Goal: Transaction & Acquisition: Download file/media

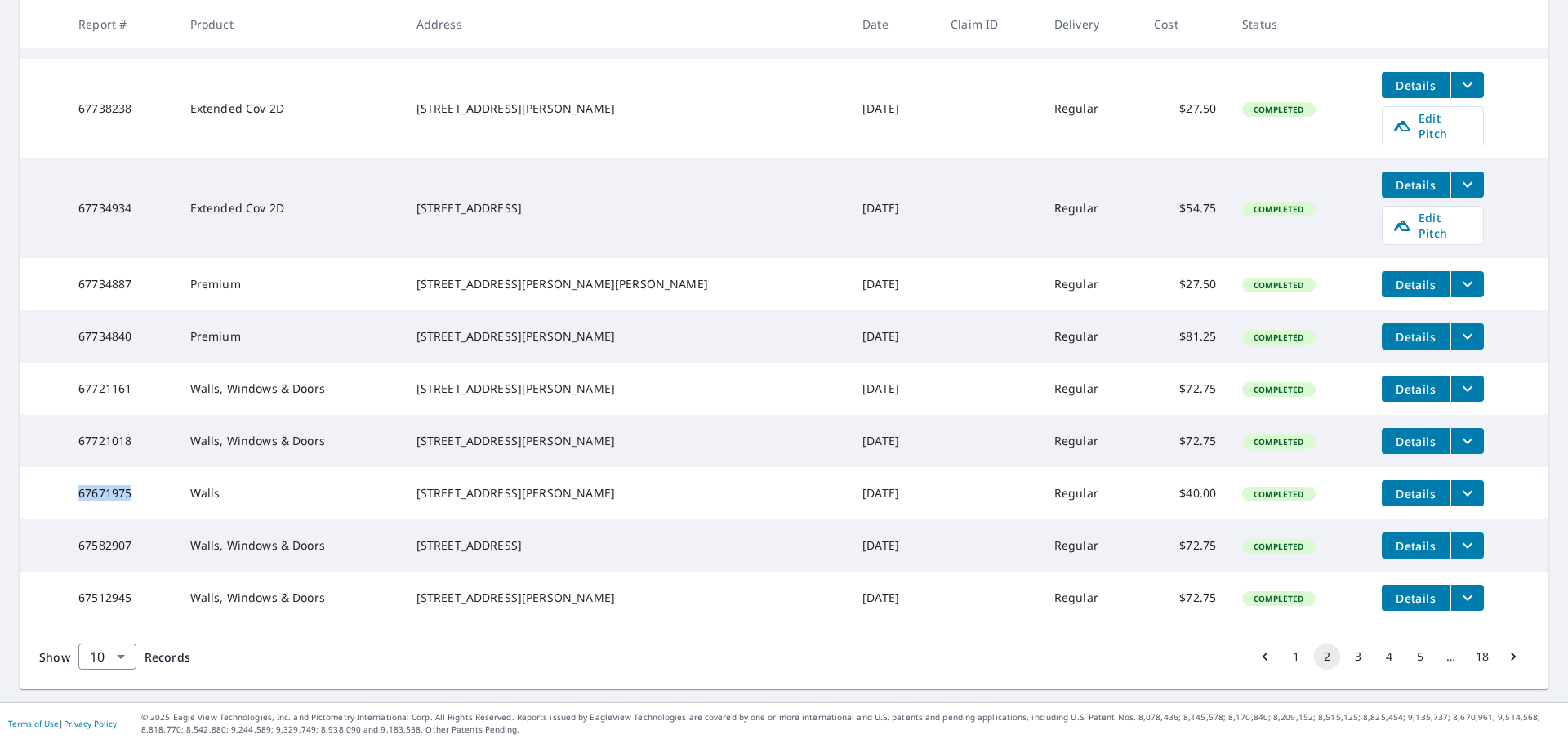
scroll to position [384, 0]
click at [1349, 659] on button "3" at bounding box center [1358, 656] width 26 height 26
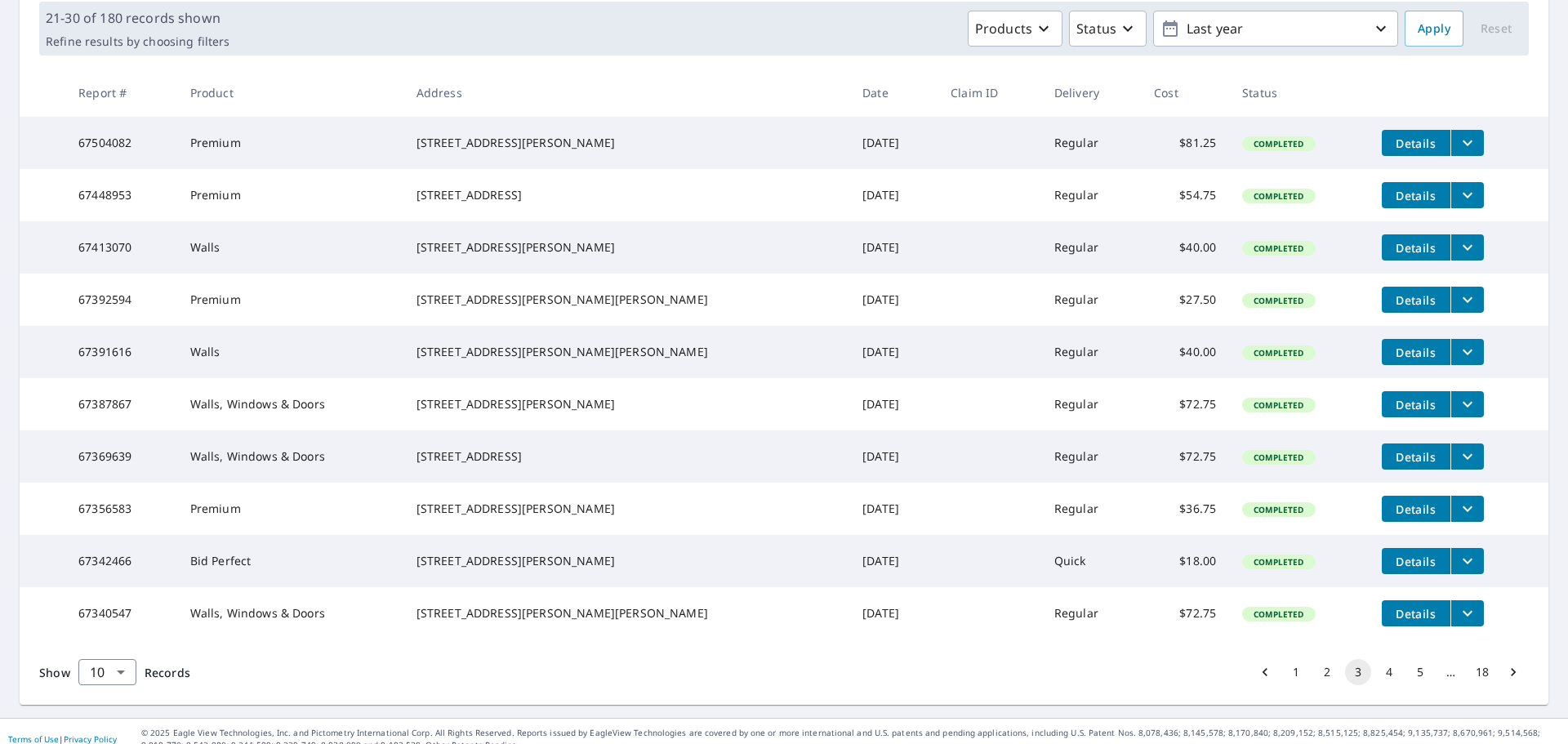
scroll to position [326, 0]
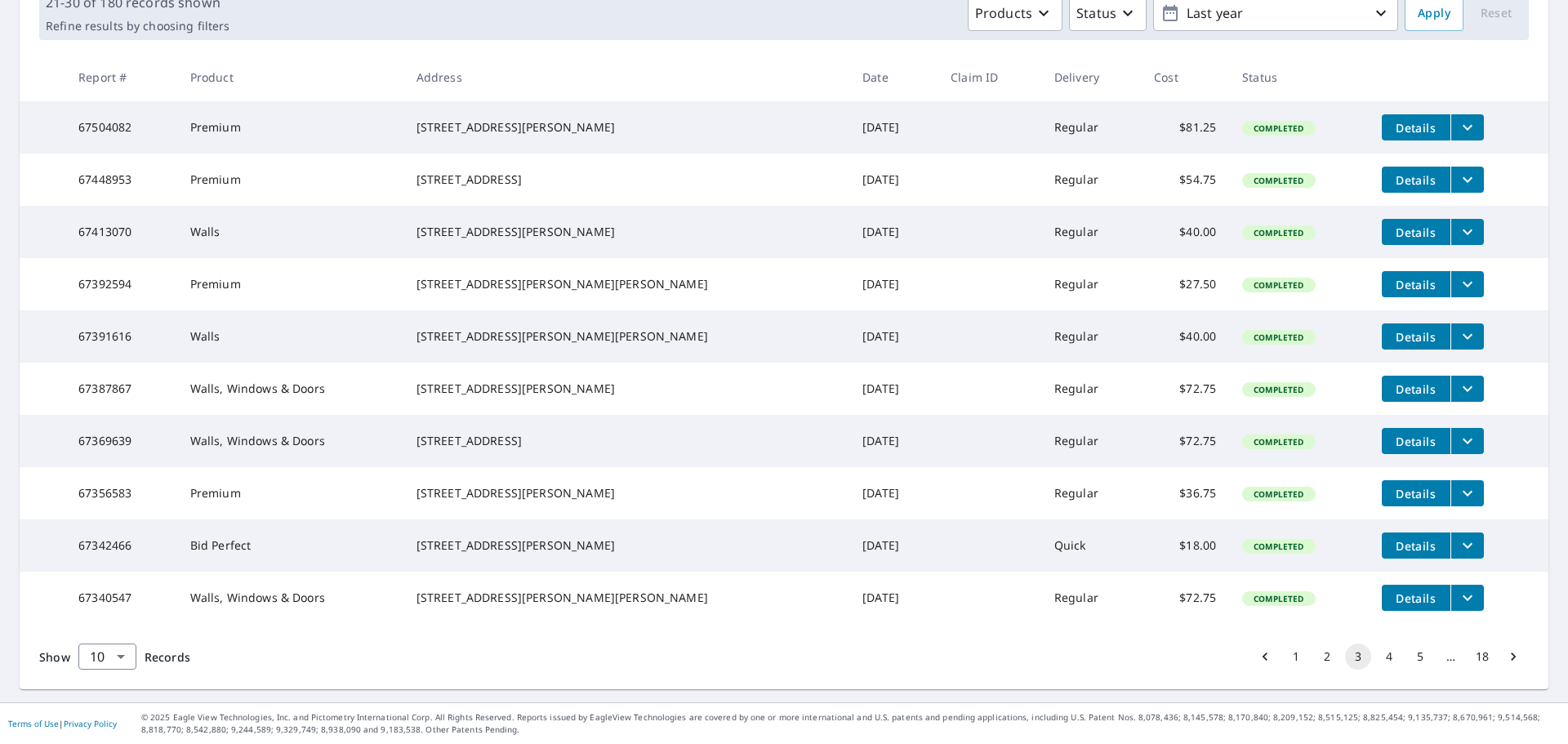
click at [102, 597] on td "67340547" at bounding box center [121, 597] width 111 height 52
copy td "67340547"
click at [1315, 664] on button "2" at bounding box center [1327, 656] width 26 height 26
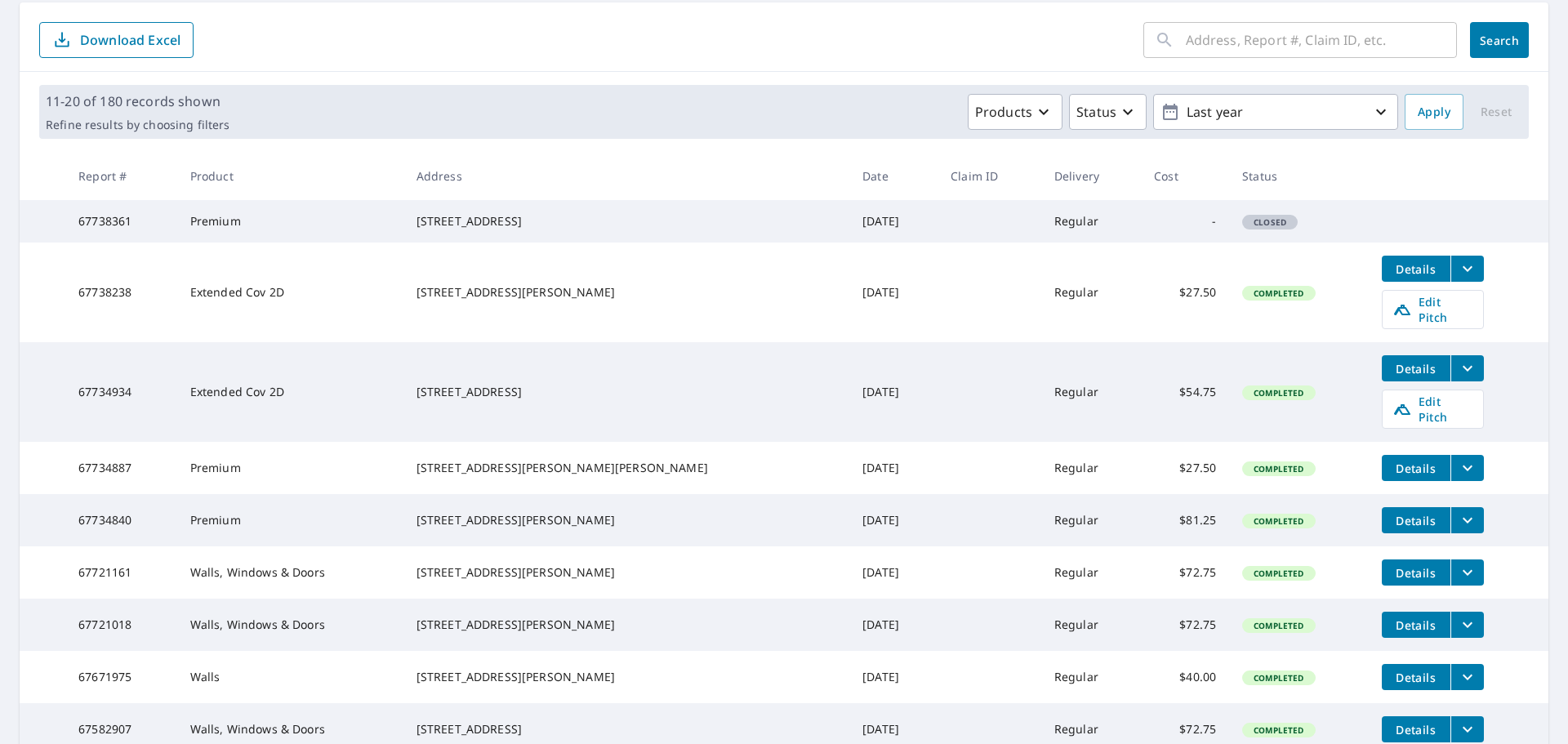
scroll to position [163, 0]
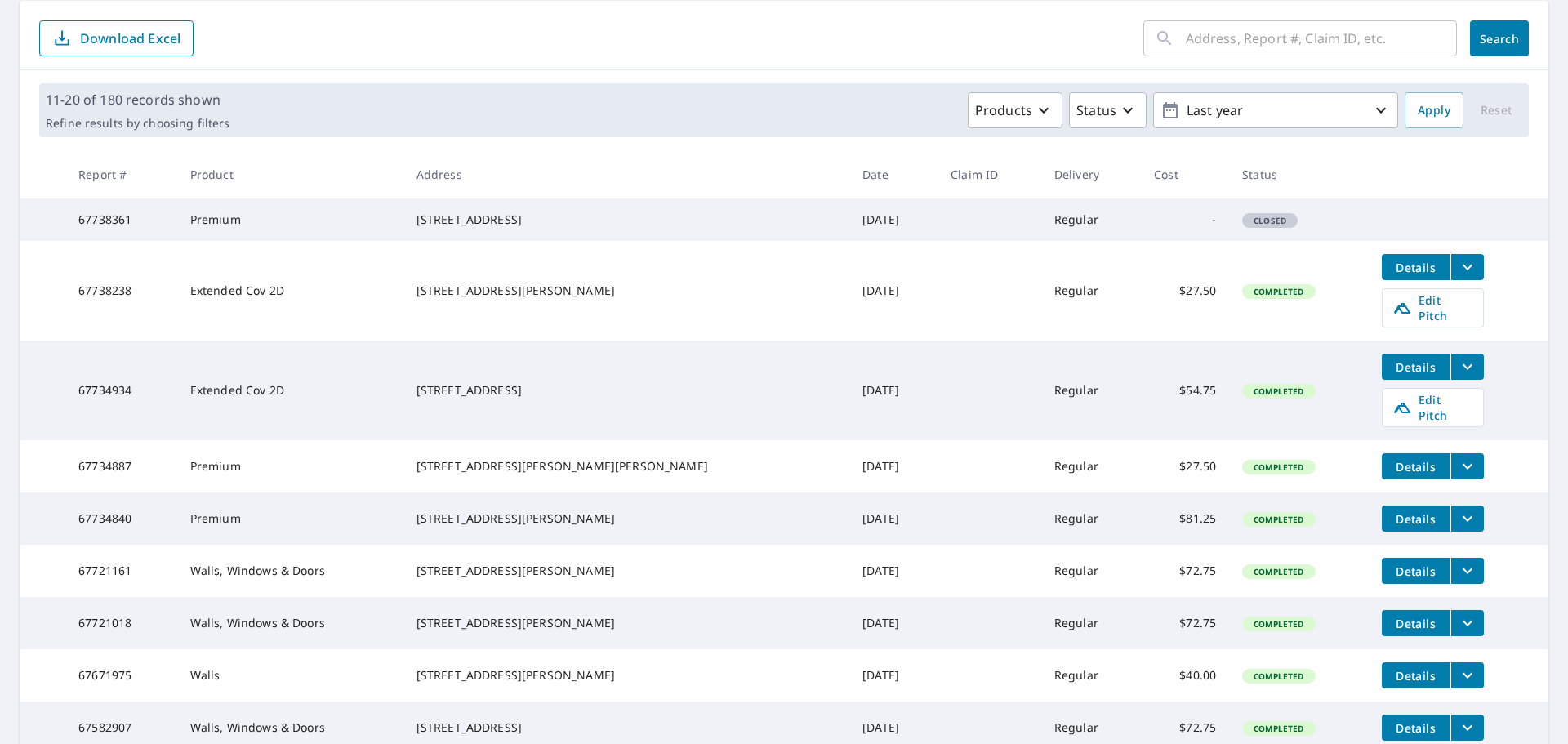
click at [1290, 173] on th "Status" at bounding box center [1298, 174] width 139 height 48
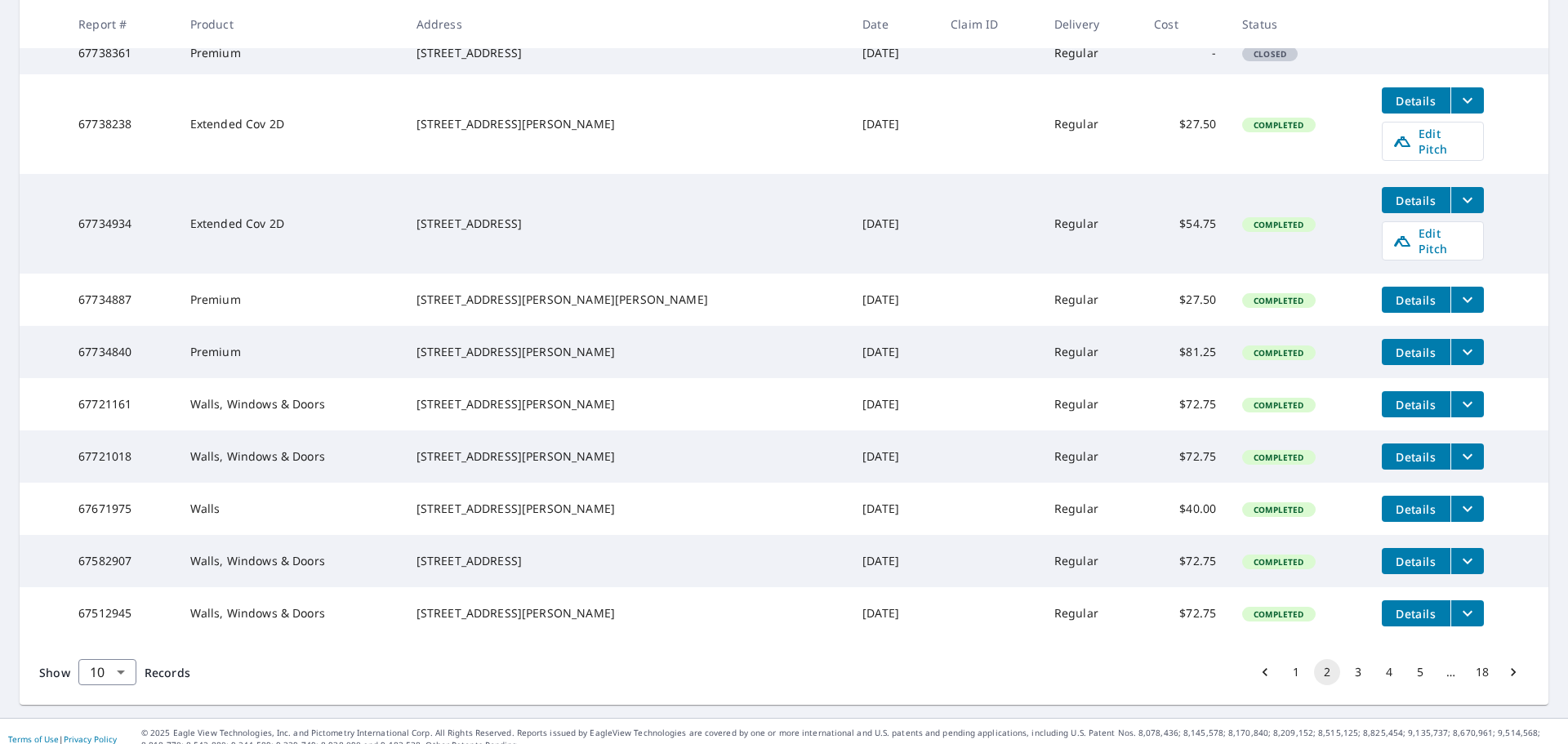
scroll to position [384, 0]
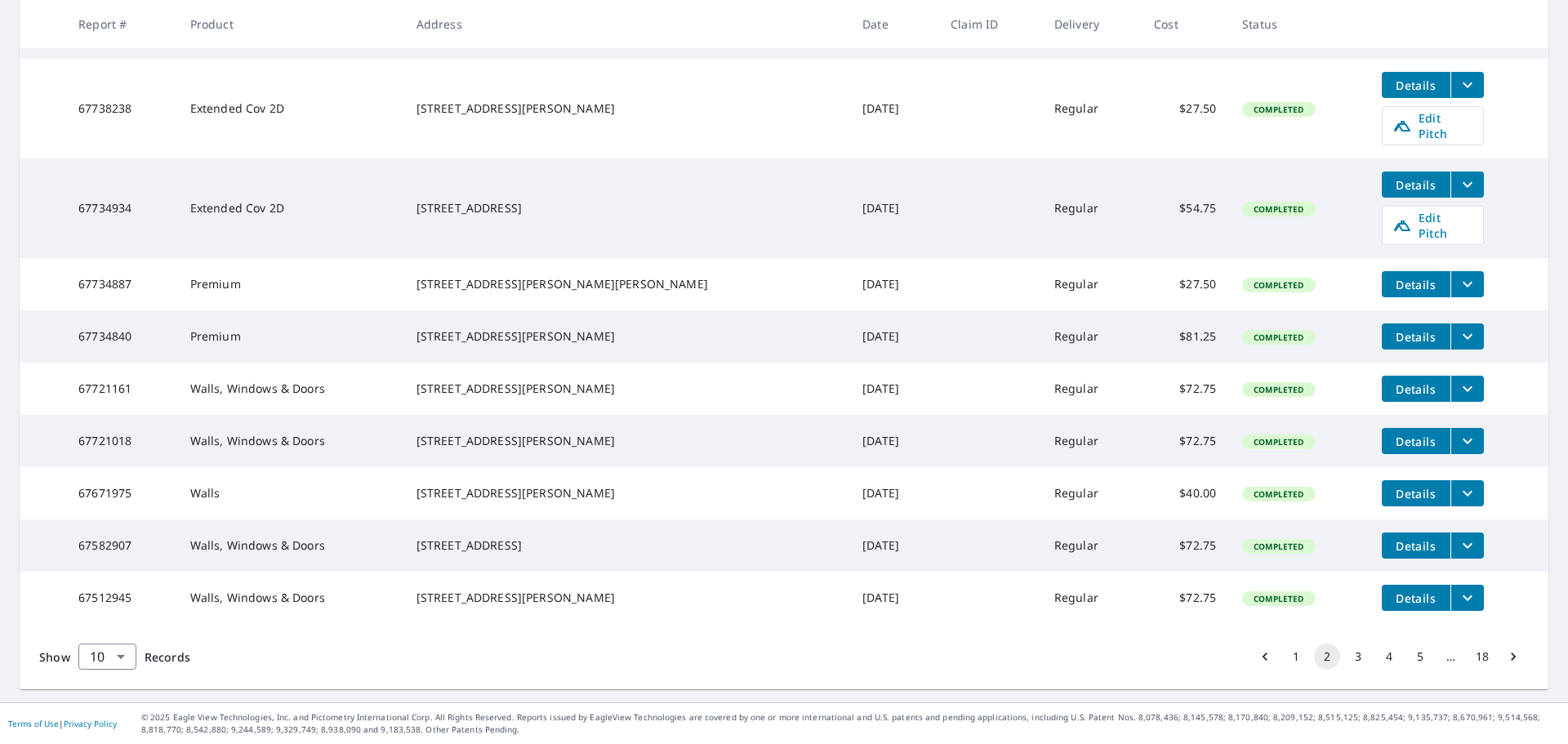
click at [1451, 480] on button "filesDropdownBtn-67671975" at bounding box center [1467, 493] width 33 height 26
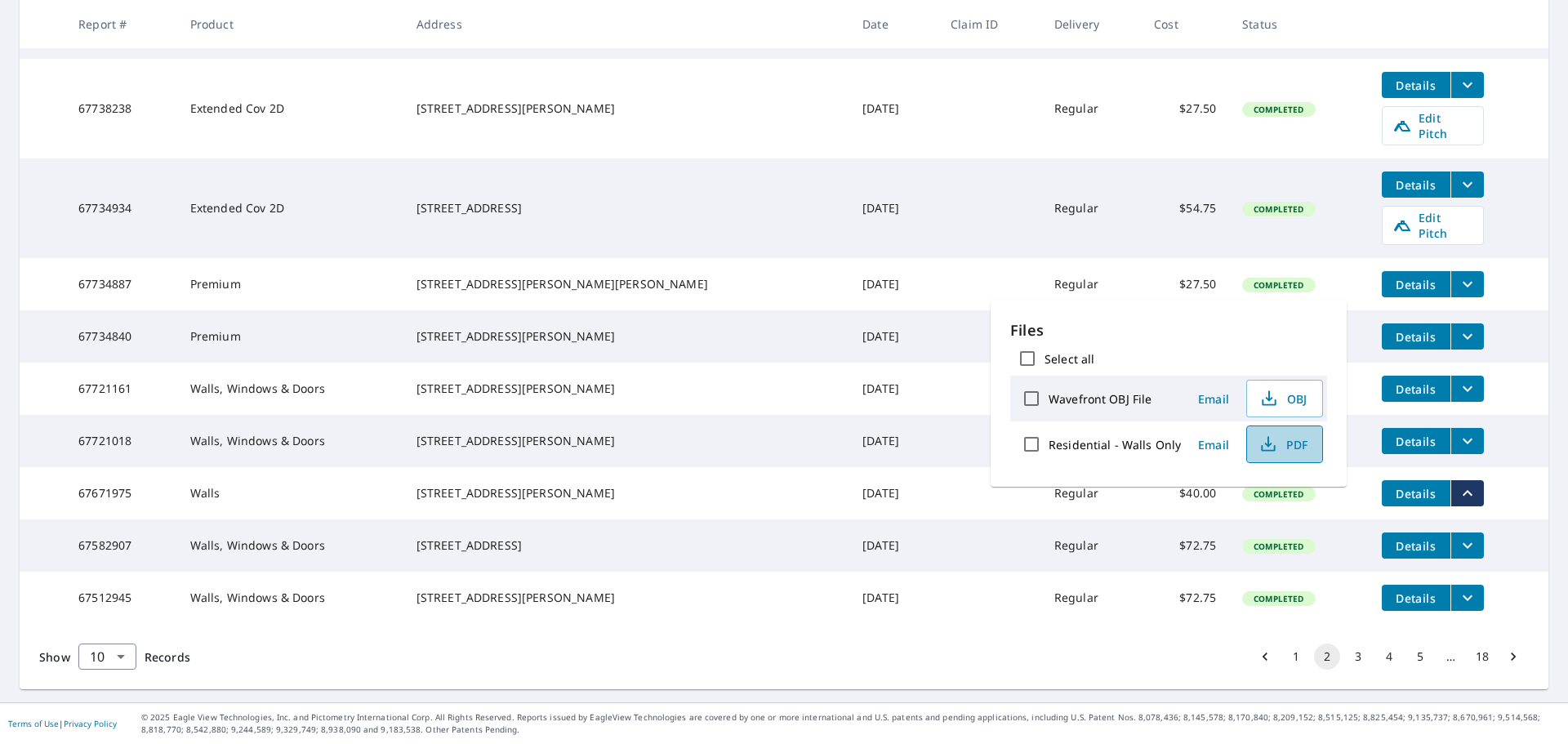
click at [1269, 440] on icon "button" at bounding box center [1268, 444] width 20 height 20
click at [849, 540] on td "[DATE]" at bounding box center [894, 545] width 88 height 52
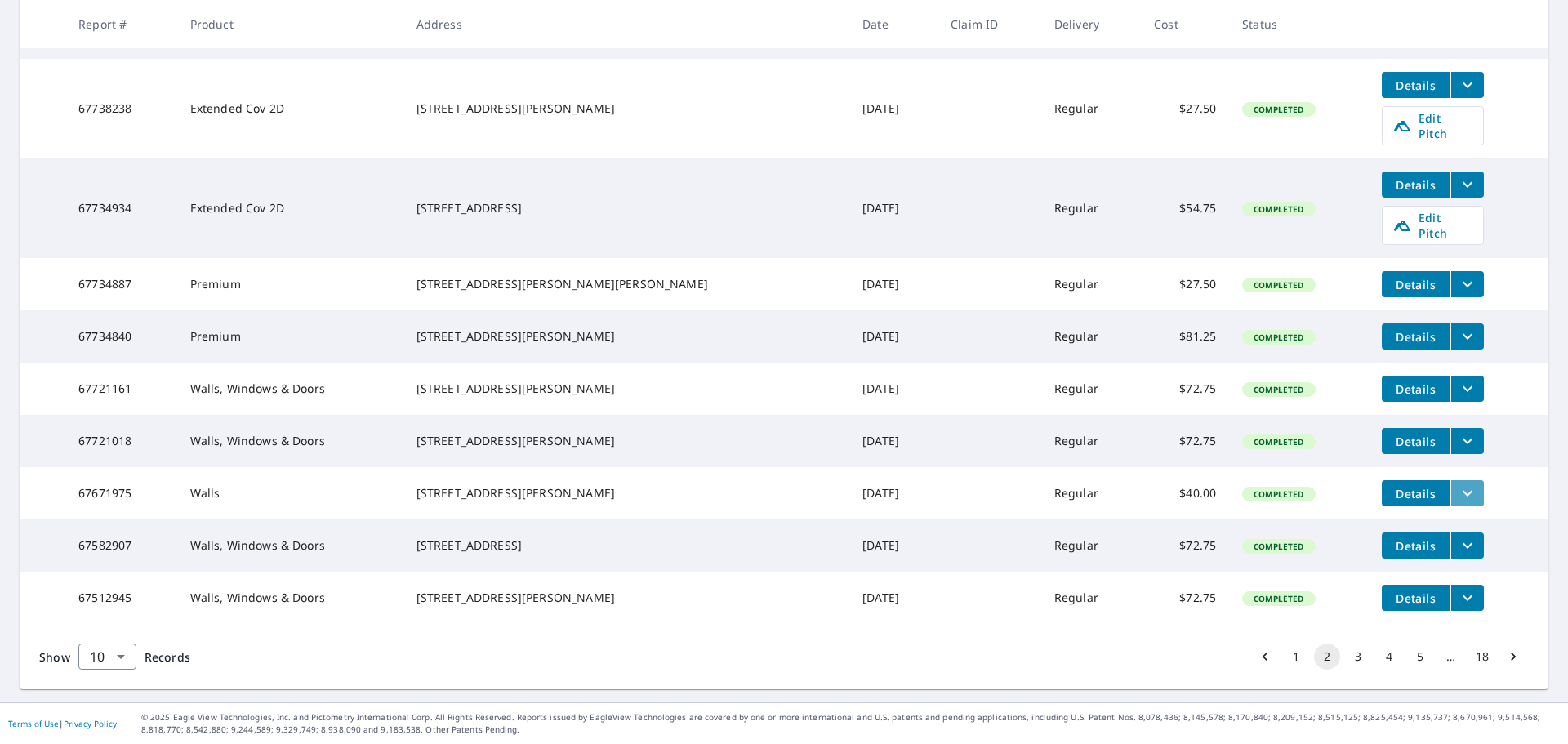
click at [1463, 491] on icon "filesDropdownBtn-67671975" at bounding box center [1468, 493] width 10 height 6
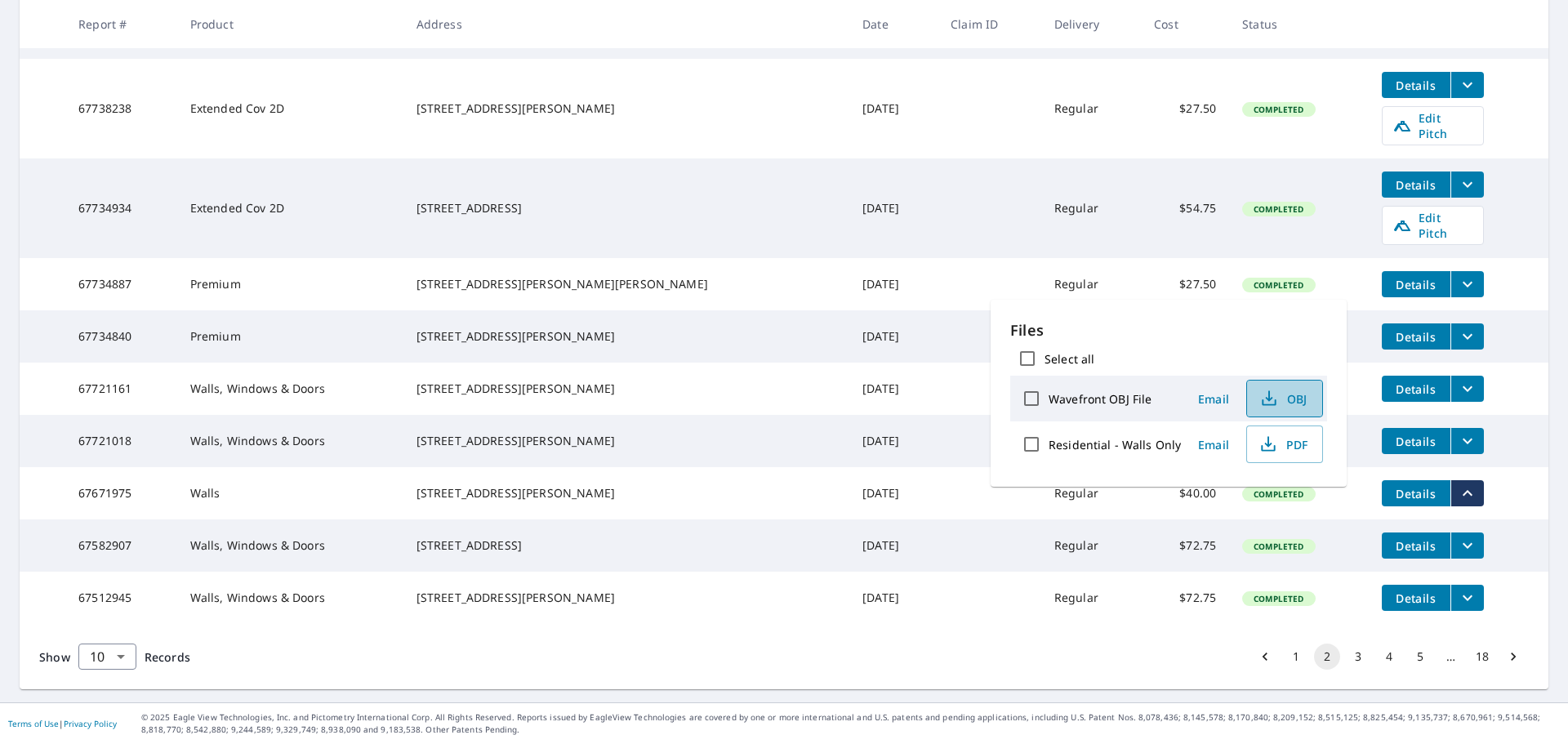
click at [1276, 405] on span "OBJ" at bounding box center [1282, 398] width 52 height 20
click at [849, 467] on td "[DATE]" at bounding box center [894, 492] width 88 height 52
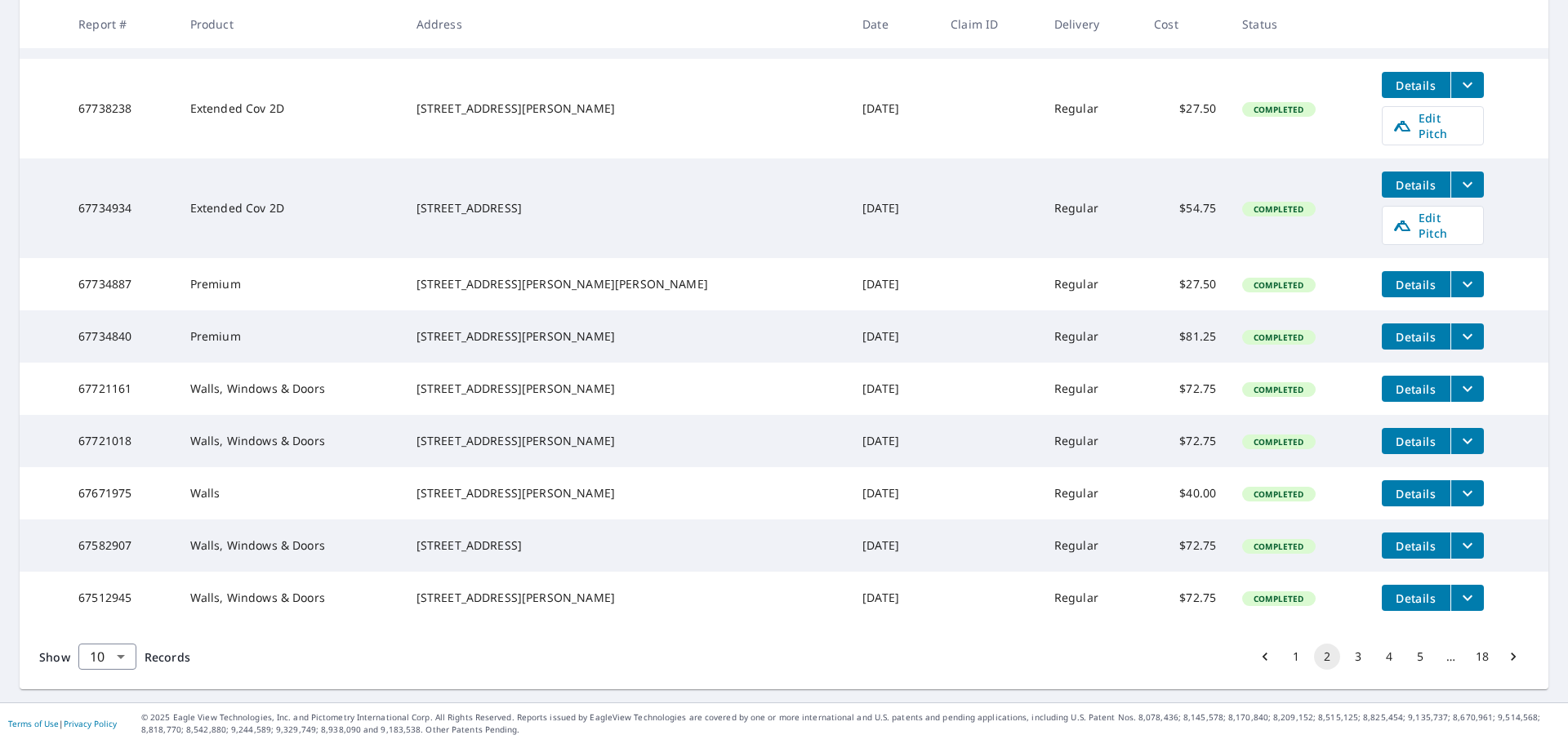
click at [1392, 486] on span "Details" at bounding box center [1417, 494] width 49 height 15
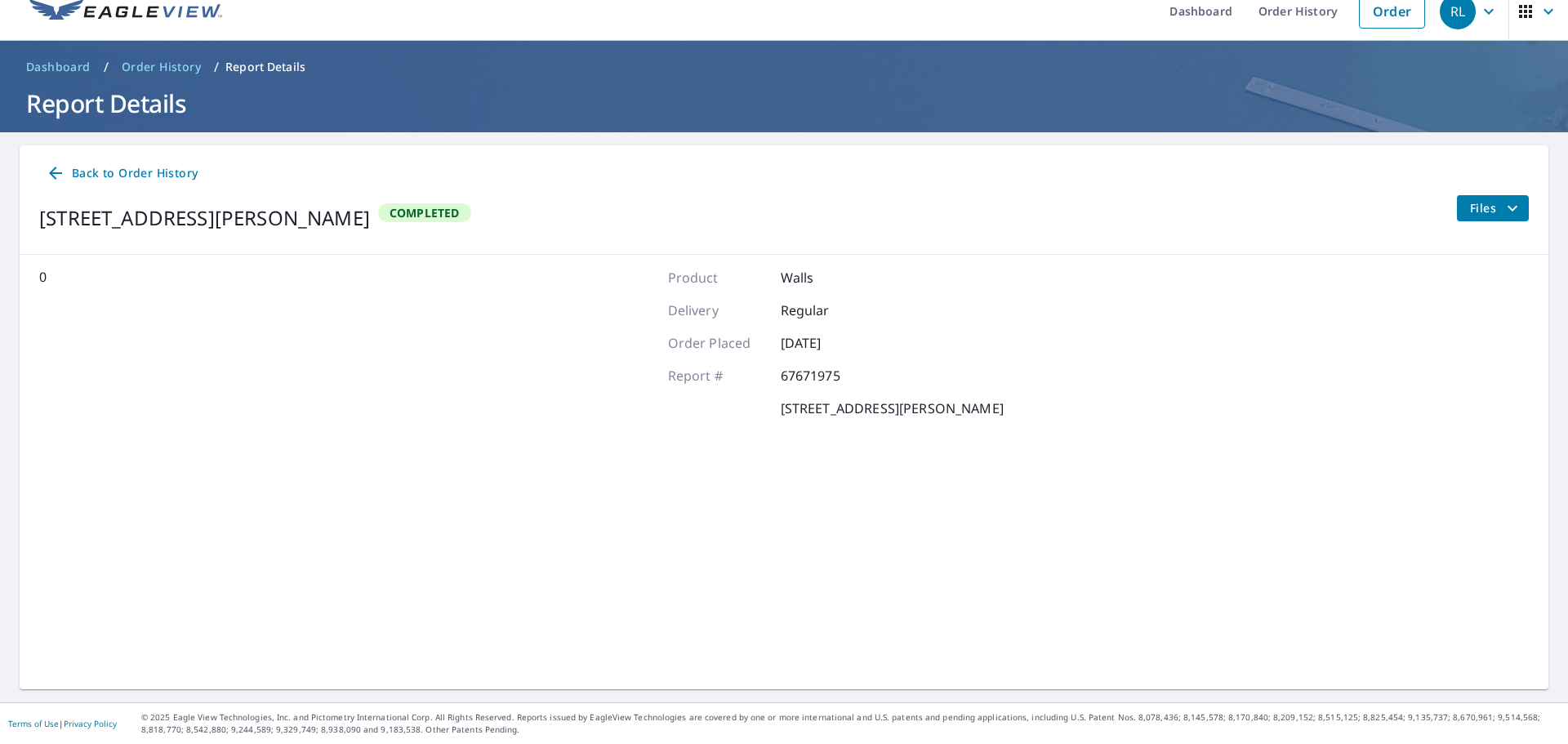
scroll to position [19, 0]
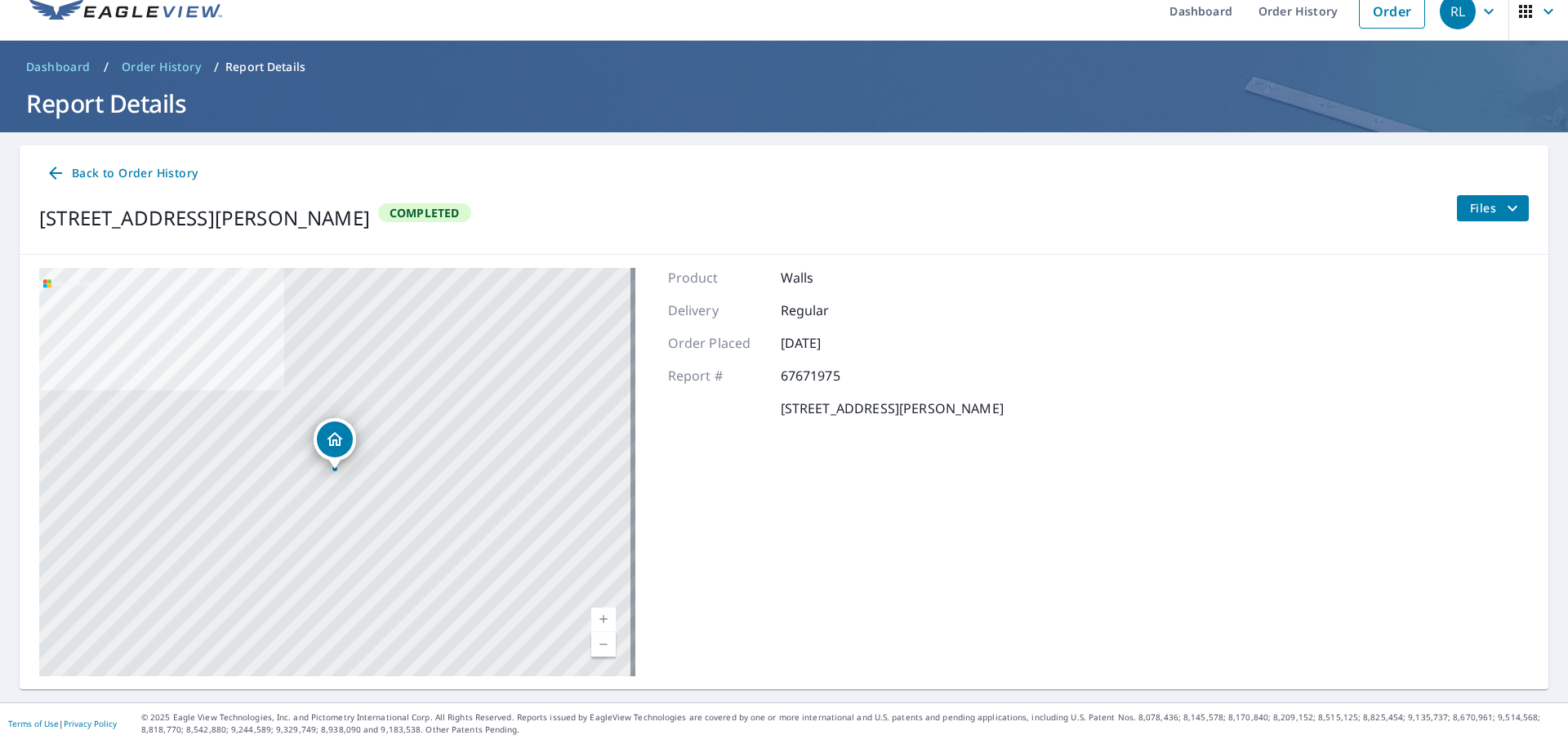
drag, startPoint x: 660, startPoint y: 272, endPoint x: 929, endPoint y: 451, distance: 323.1
click at [989, 412] on div "23 Shetland Dr Wallingford, CT 06492 Aerial Road A standard road map Aerial A d…" at bounding box center [784, 472] width 1529 height 434
click at [77, 170] on span "Back to Order History" at bounding box center [122, 173] width 152 height 20
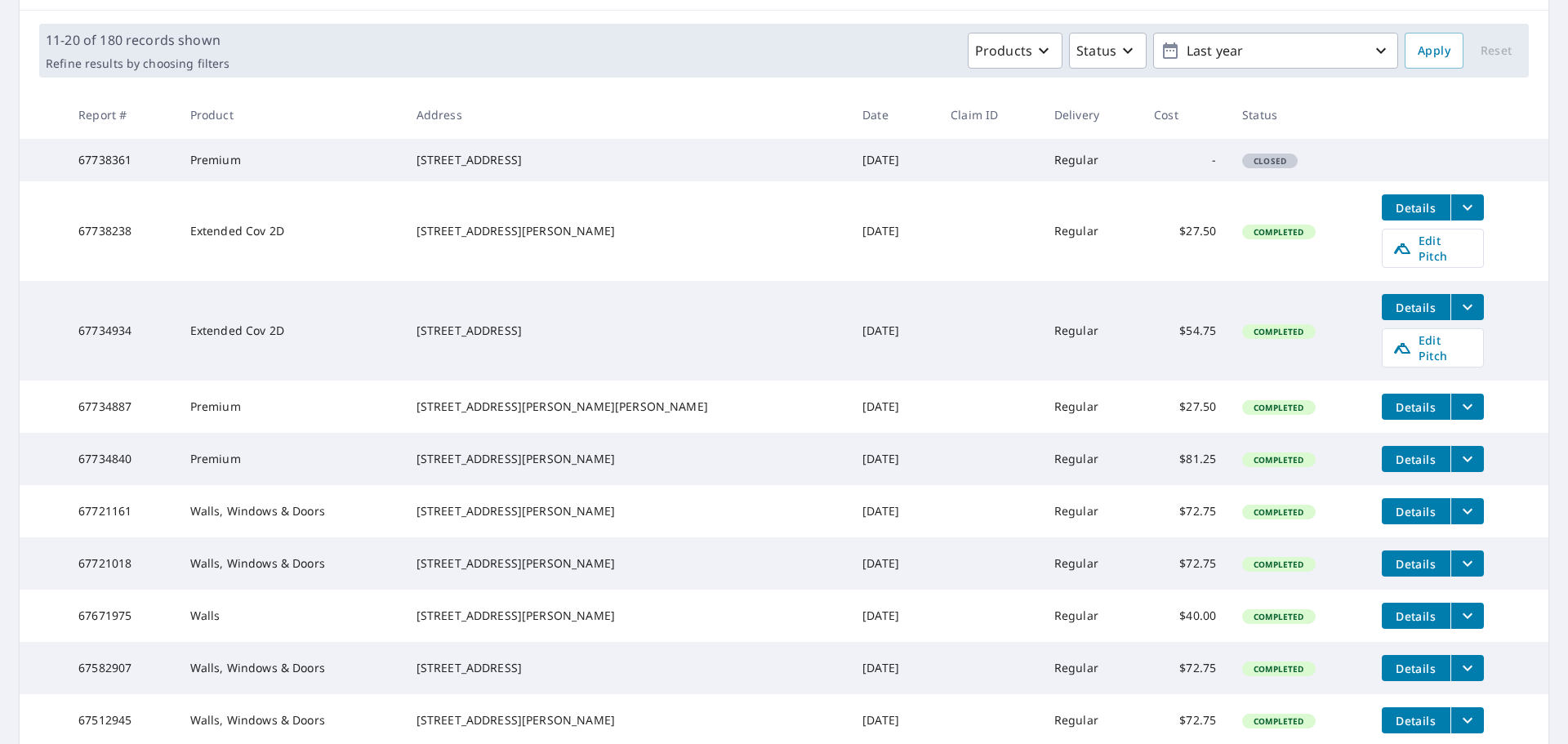
scroll to position [303, 0]
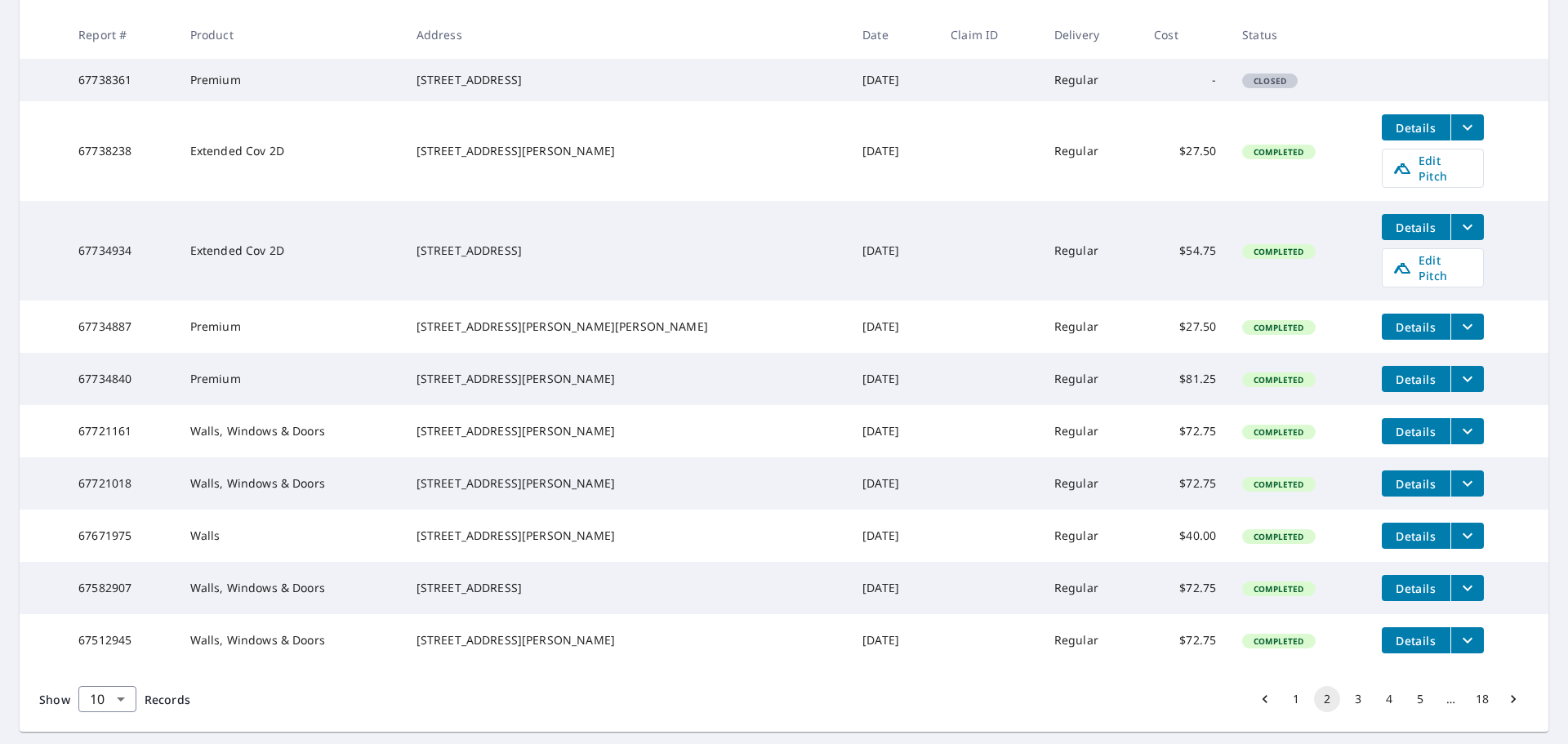
click at [1463, 487] on icon "filesDropdownBtn-67721018" at bounding box center [1468, 484] width 10 height 6
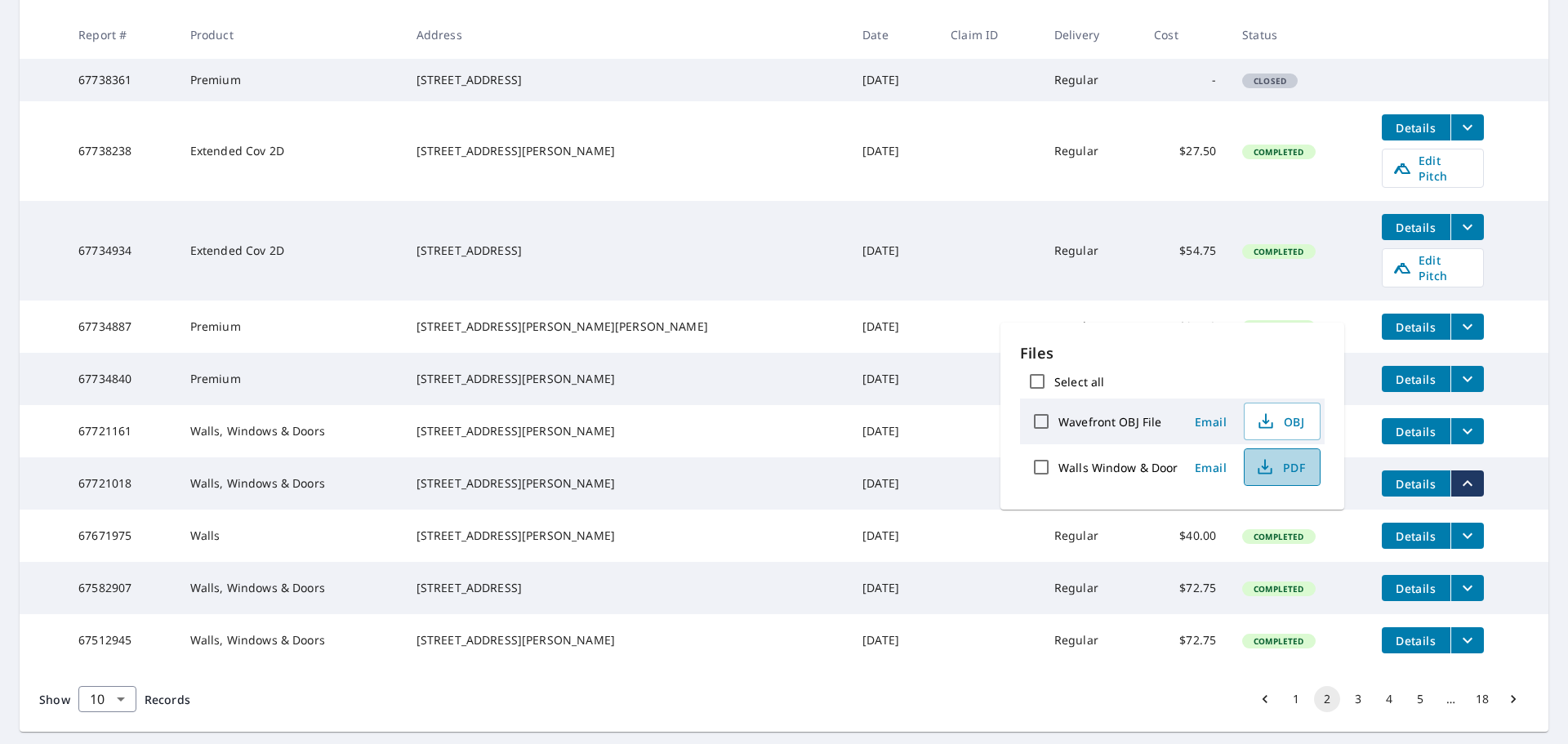
click at [1291, 470] on span "PDF" at bounding box center [1281, 467] width 52 height 20
click at [116, 506] on td "67721018" at bounding box center [121, 483] width 111 height 52
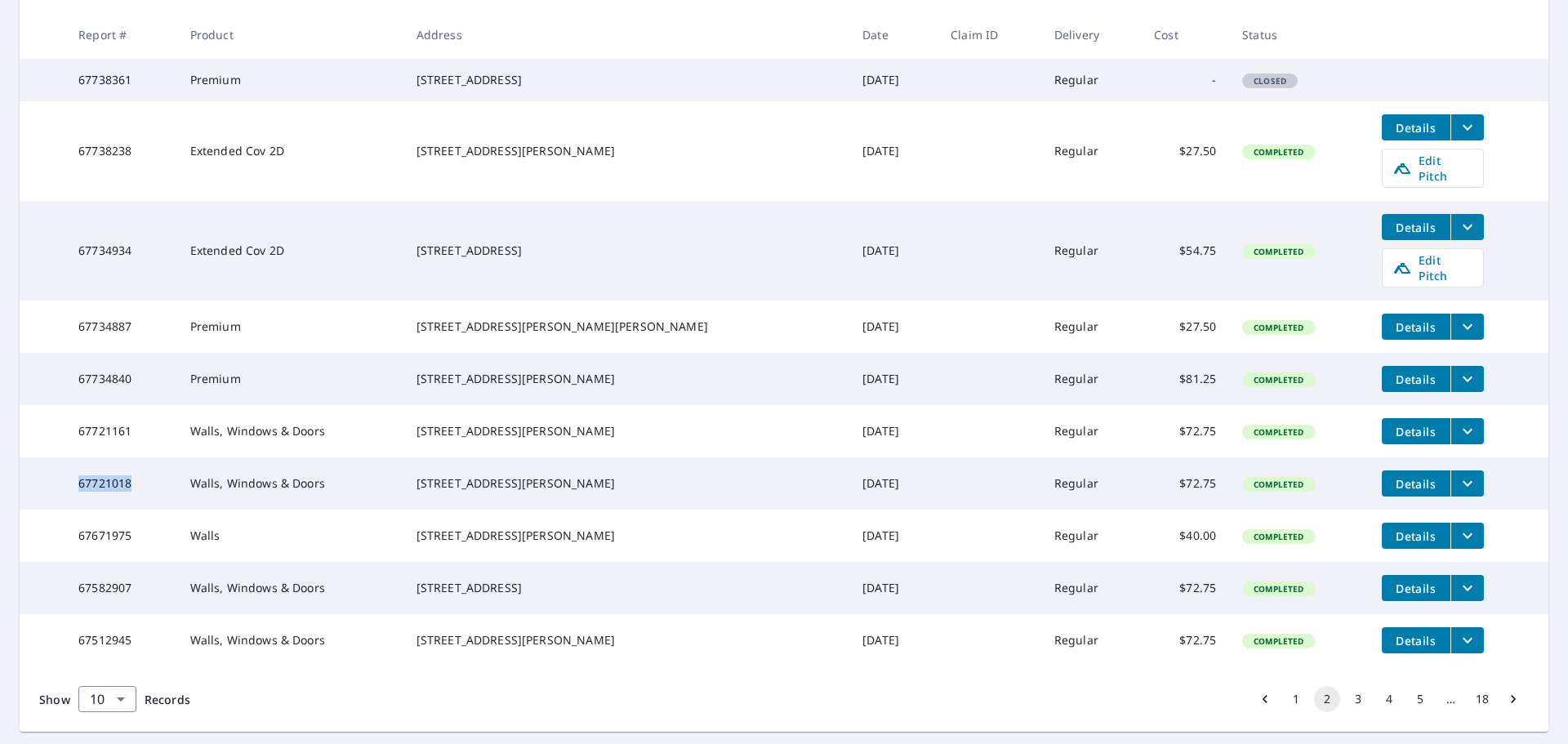
click at [116, 506] on td "67721018" at bounding box center [121, 483] width 111 height 52
copy td "67721018"
click at [1451, 71] on td at bounding box center [1458, 71] width 179 height 26
drag, startPoint x: 66, startPoint y: 437, endPoint x: 157, endPoint y: 440, distance: 91.0
click at [157, 440] on tr "67721161 Walls, Windows & Doors 22B Cucumber Hill Rd Foster, RI 02825 Oct 03, 2…" at bounding box center [784, 430] width 1529 height 52
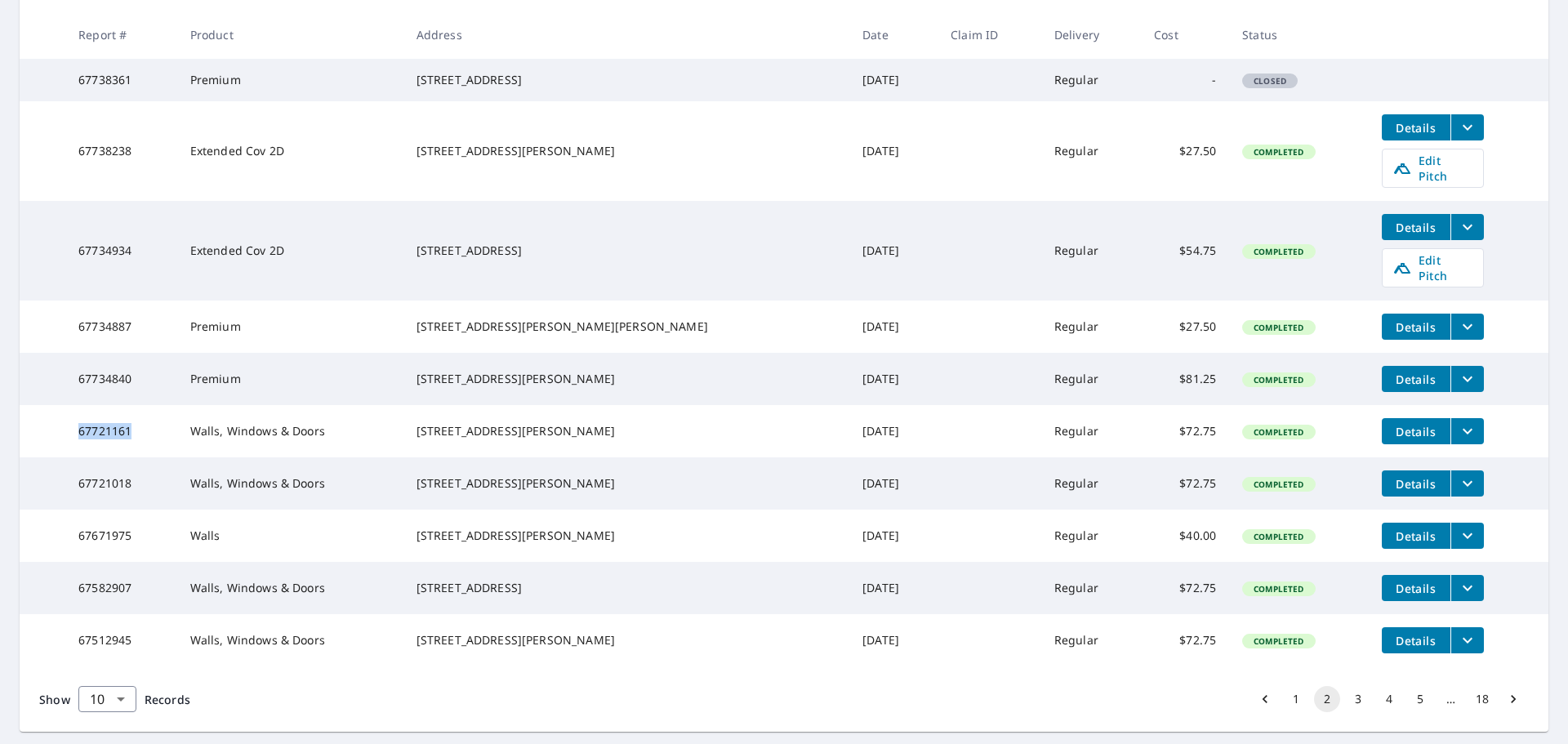
copy tr "67721161"
click at [1458, 441] on icon "filesDropdownBtn-67721161" at bounding box center [1468, 431] width 20 height 20
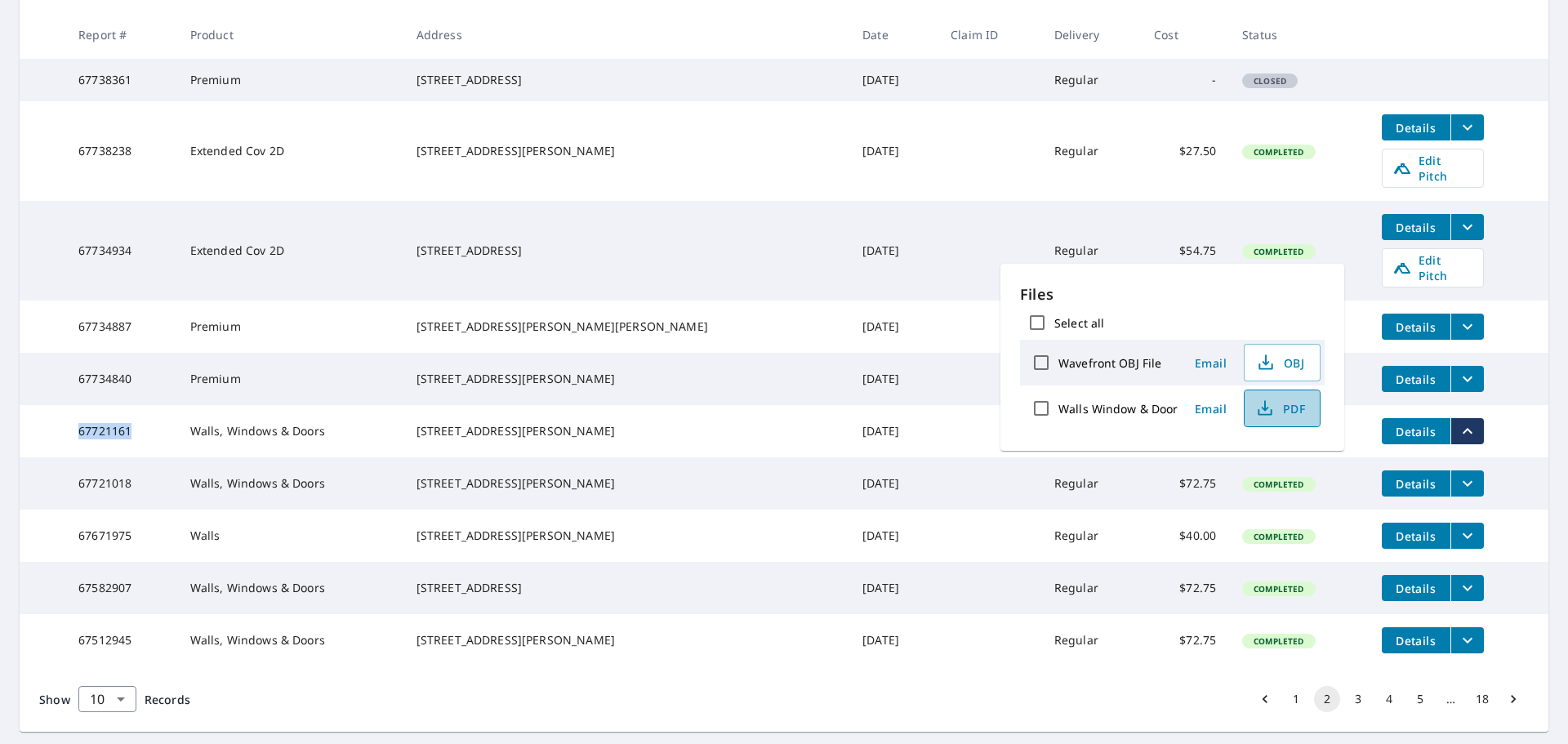
click at [1276, 410] on span "PDF" at bounding box center [1281, 408] width 52 height 20
click at [849, 457] on td "[DATE]" at bounding box center [894, 430] width 88 height 52
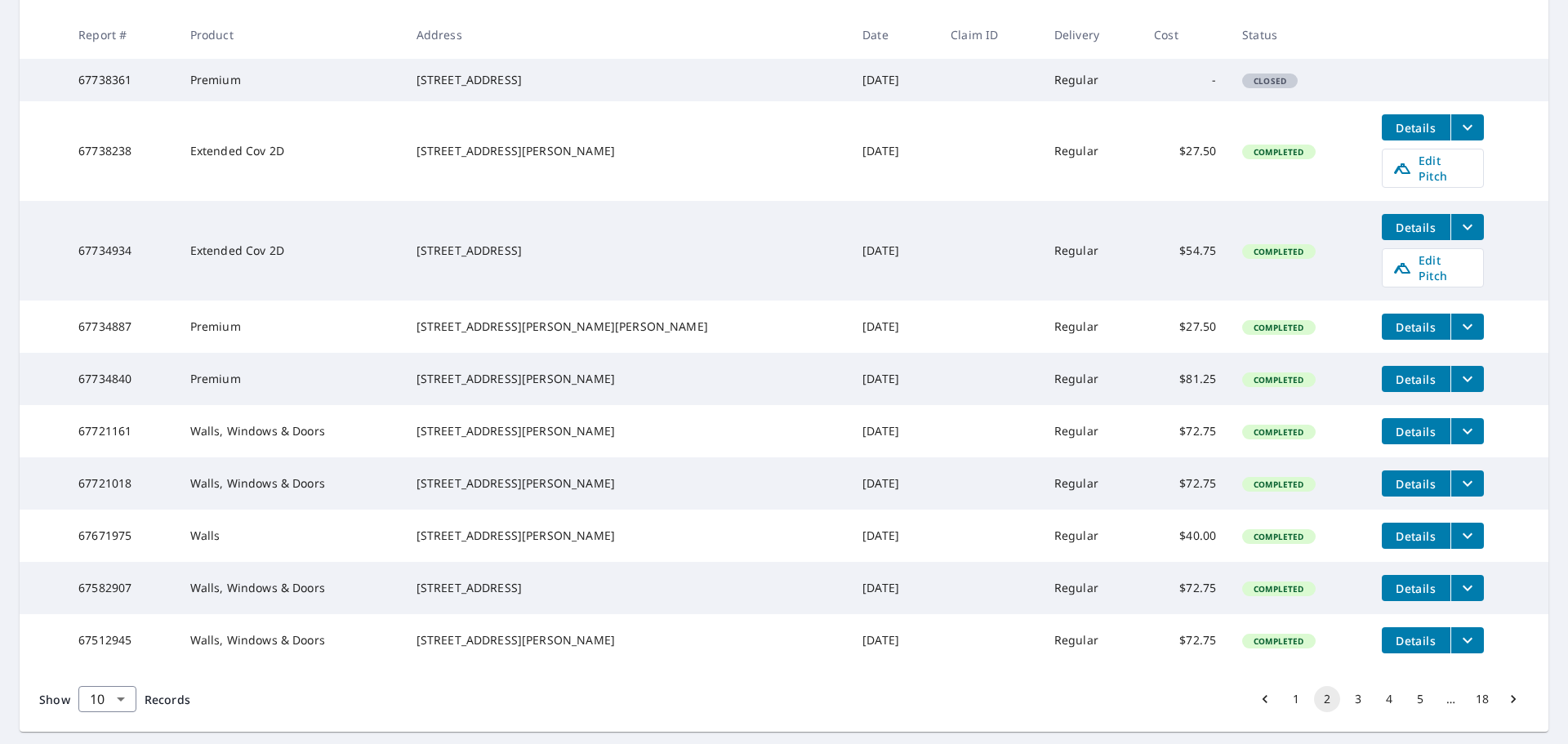
click at [1458, 383] on icon "filesDropdownBtn-67734840" at bounding box center [1468, 378] width 20 height 20
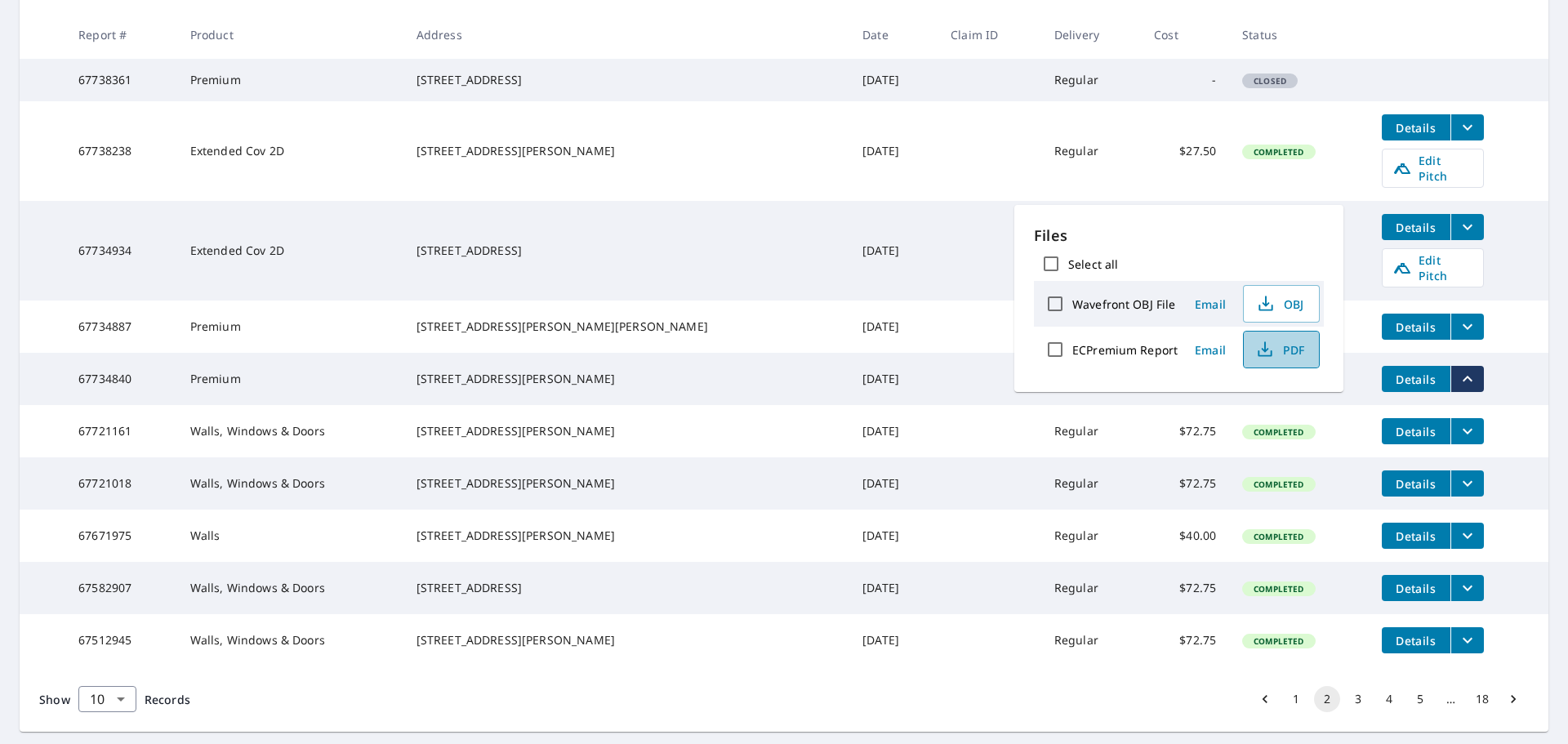
click at [1289, 350] on span "PDF" at bounding box center [1280, 349] width 52 height 20
click at [111, 383] on td "67734840" at bounding box center [121, 378] width 111 height 52
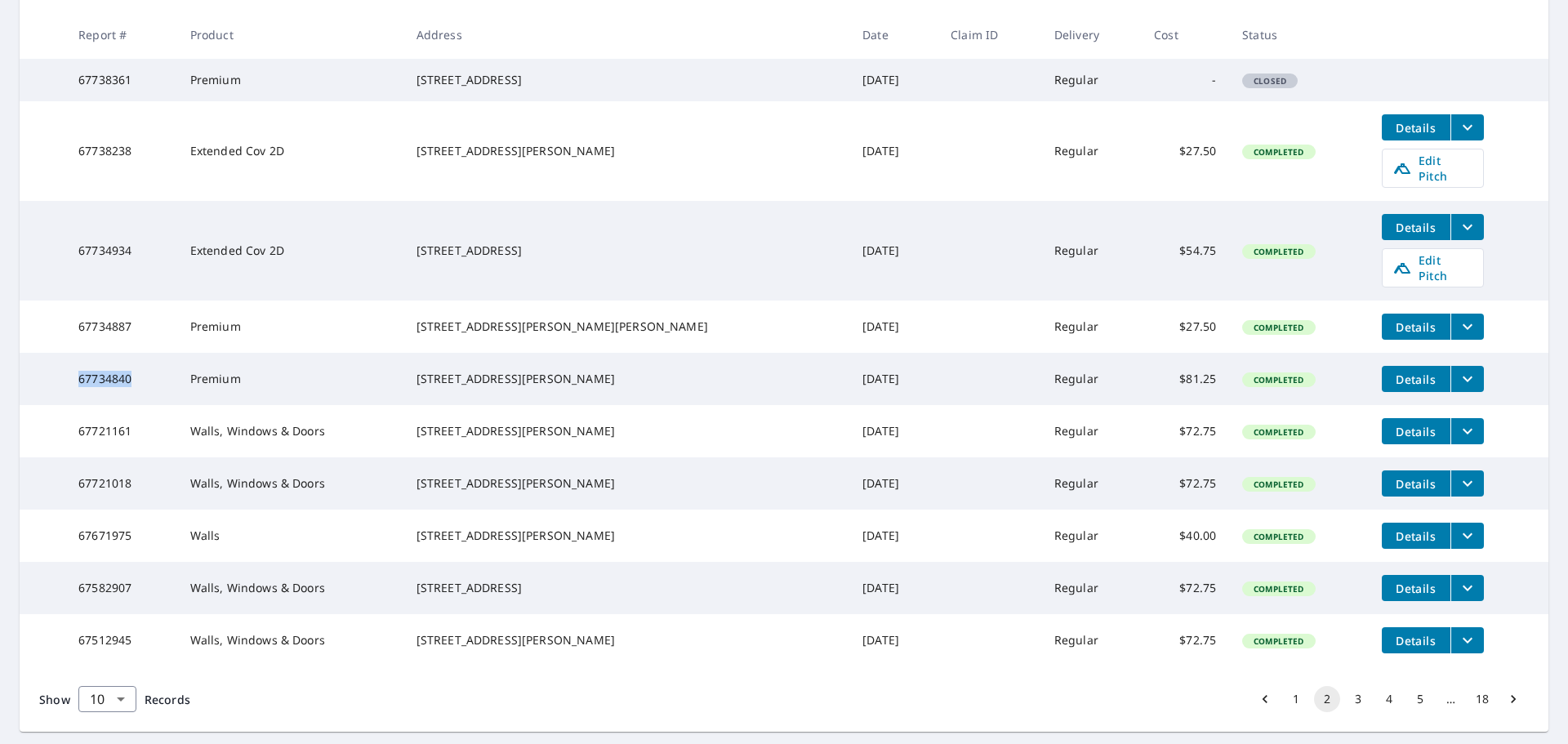
click at [111, 383] on td "67734840" at bounding box center [121, 378] width 111 height 52
copy td "67734840"
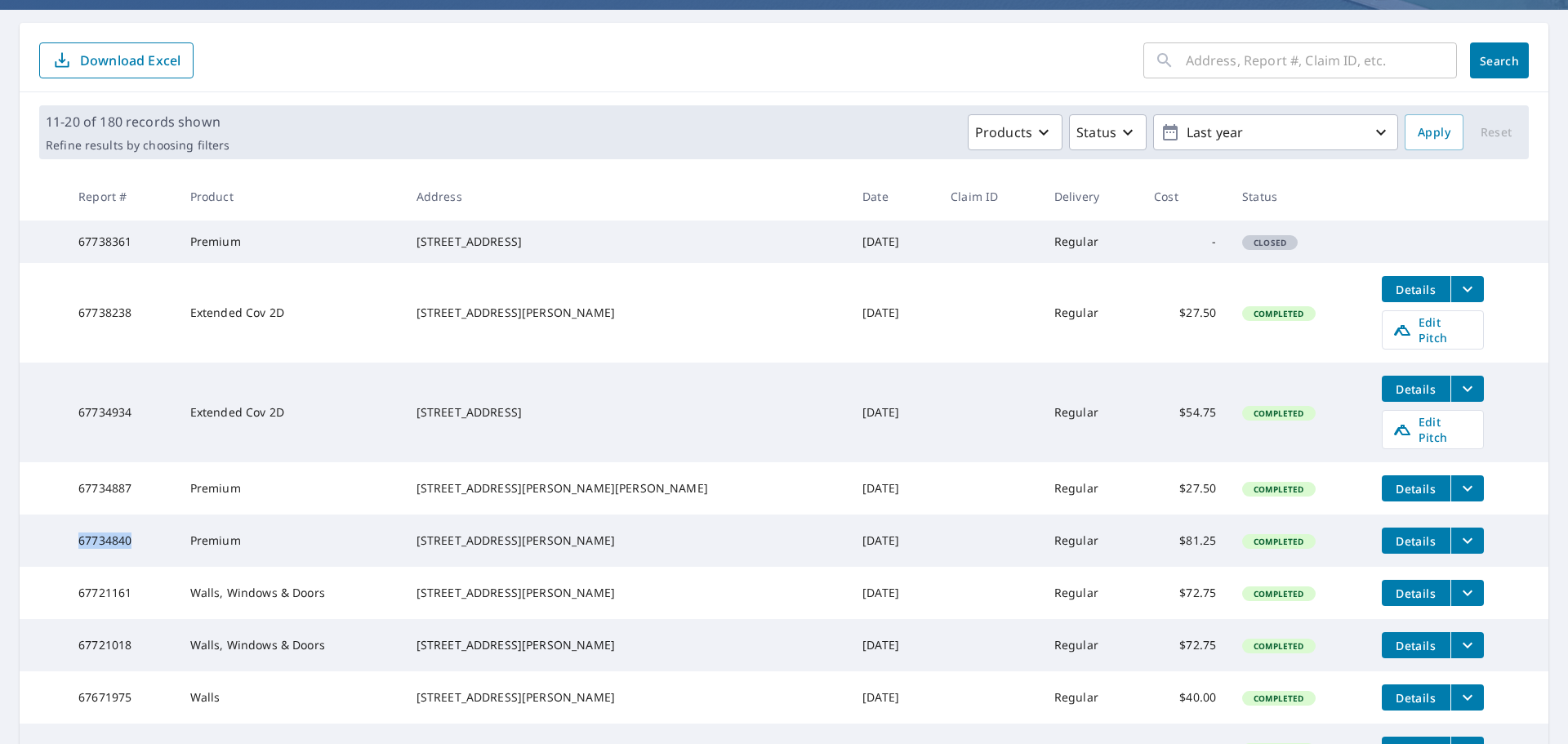
scroll to position [139, 0]
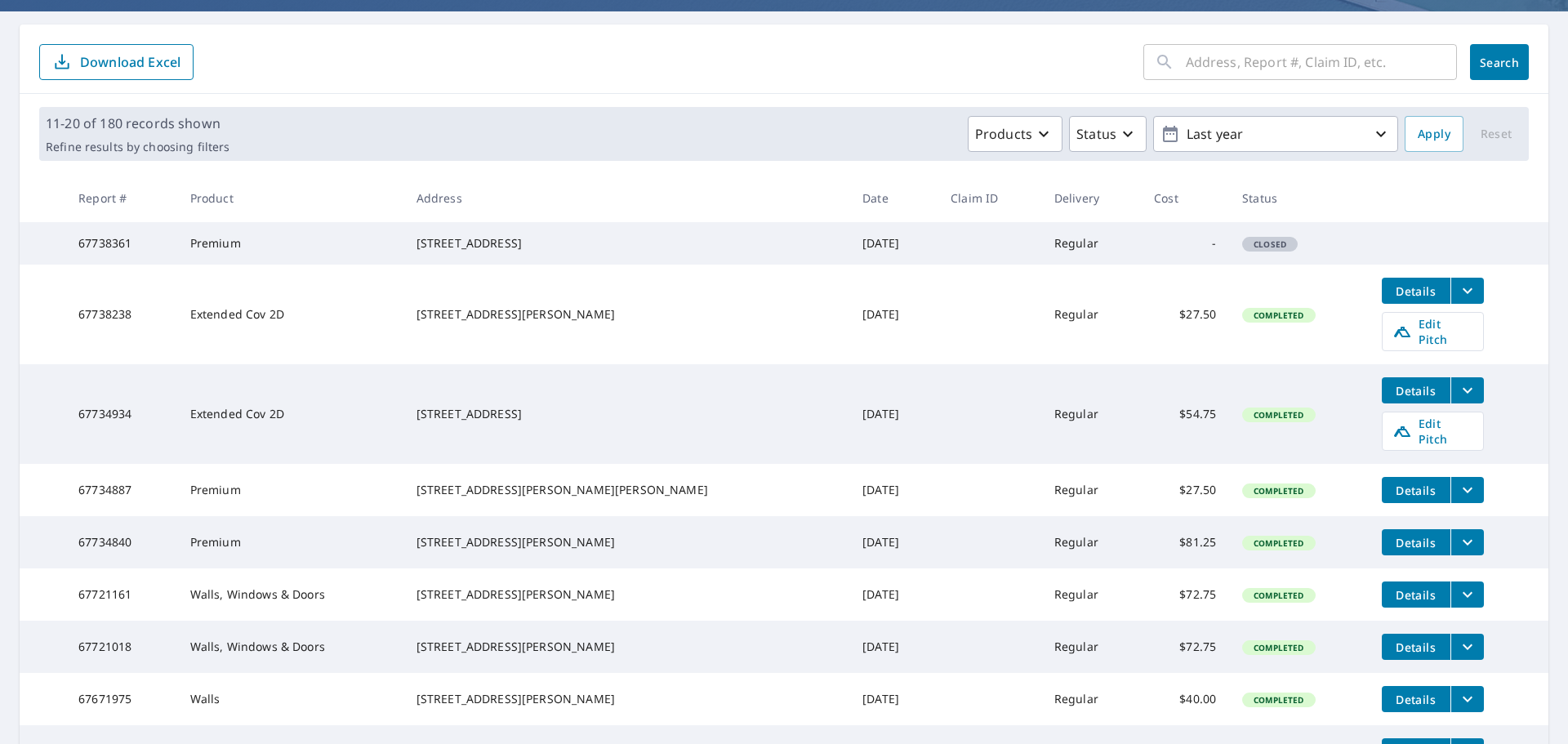
click at [121, 492] on td "67734887" at bounding box center [121, 490] width 111 height 52
copy td "67734887"
click at [1463, 487] on icon "filesDropdownBtn-67734887" at bounding box center [1468, 490] width 10 height 6
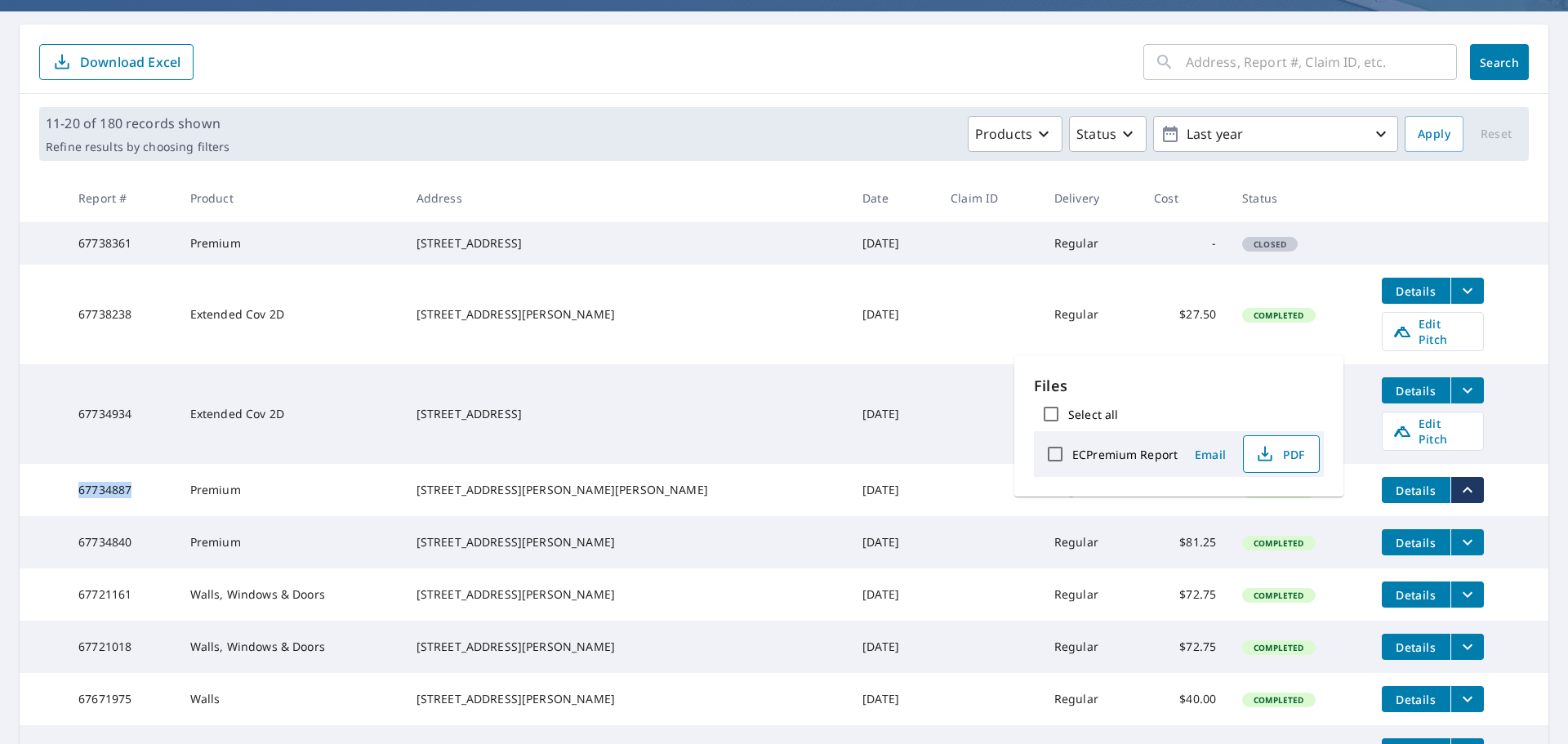
click at [1268, 458] on icon "button" at bounding box center [1264, 454] width 20 height 20
click at [1042, 521] on td "Regular" at bounding box center [1091, 542] width 99 height 52
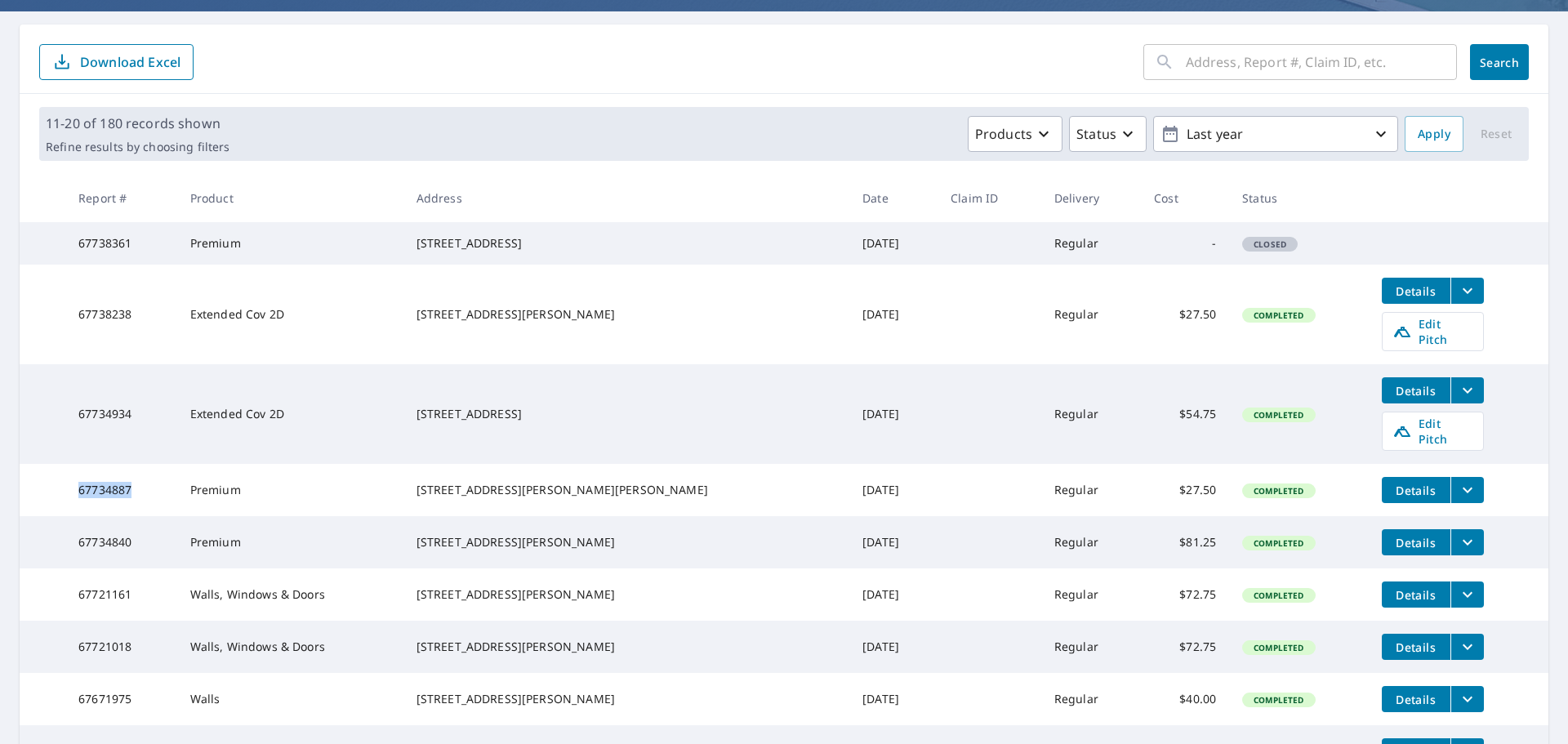
drag, startPoint x: 149, startPoint y: 494, endPoint x: 78, endPoint y: 477, distance: 73.0
click at [78, 477] on td "67734887" at bounding box center [121, 490] width 111 height 52
copy td "67734887"
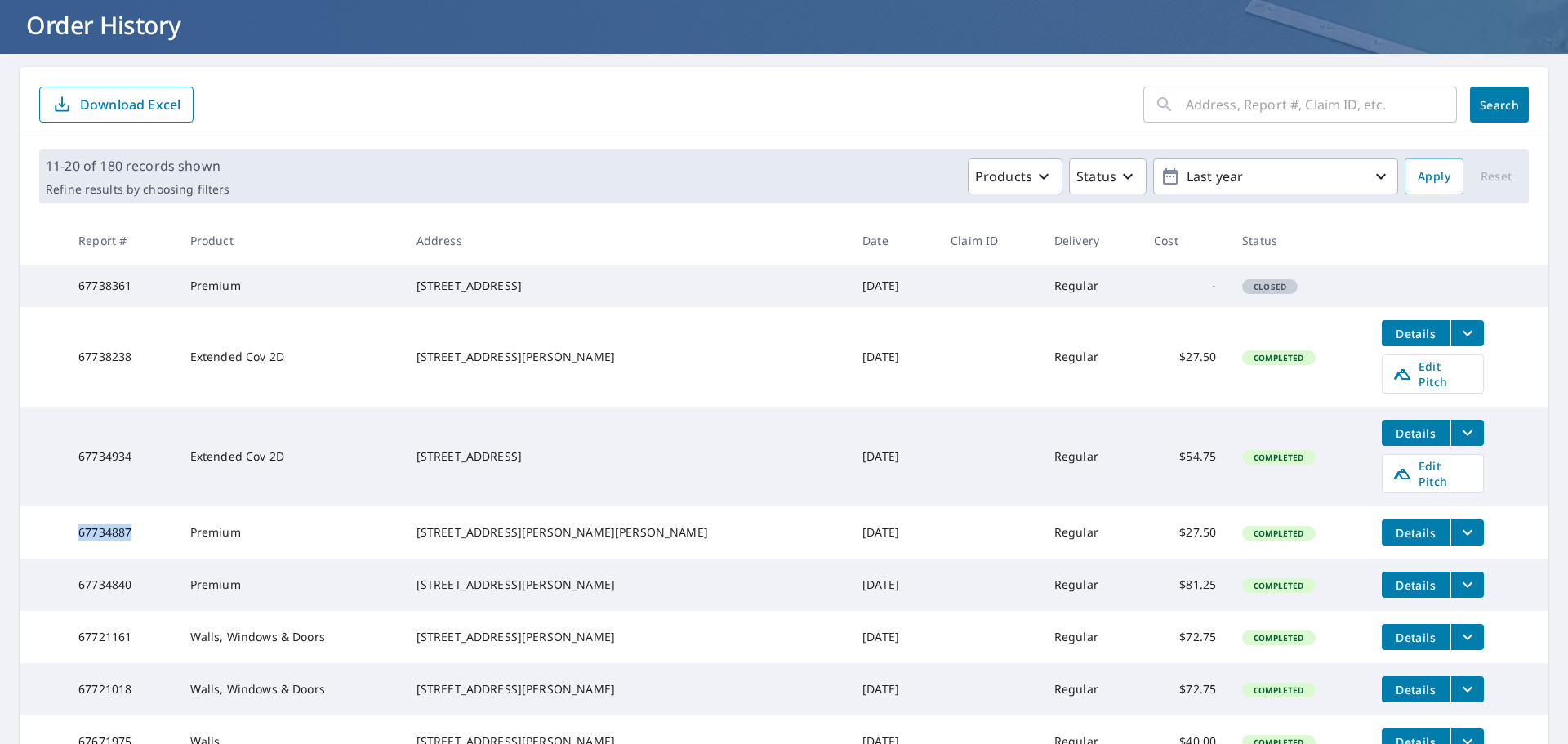
scroll to position [58, 0]
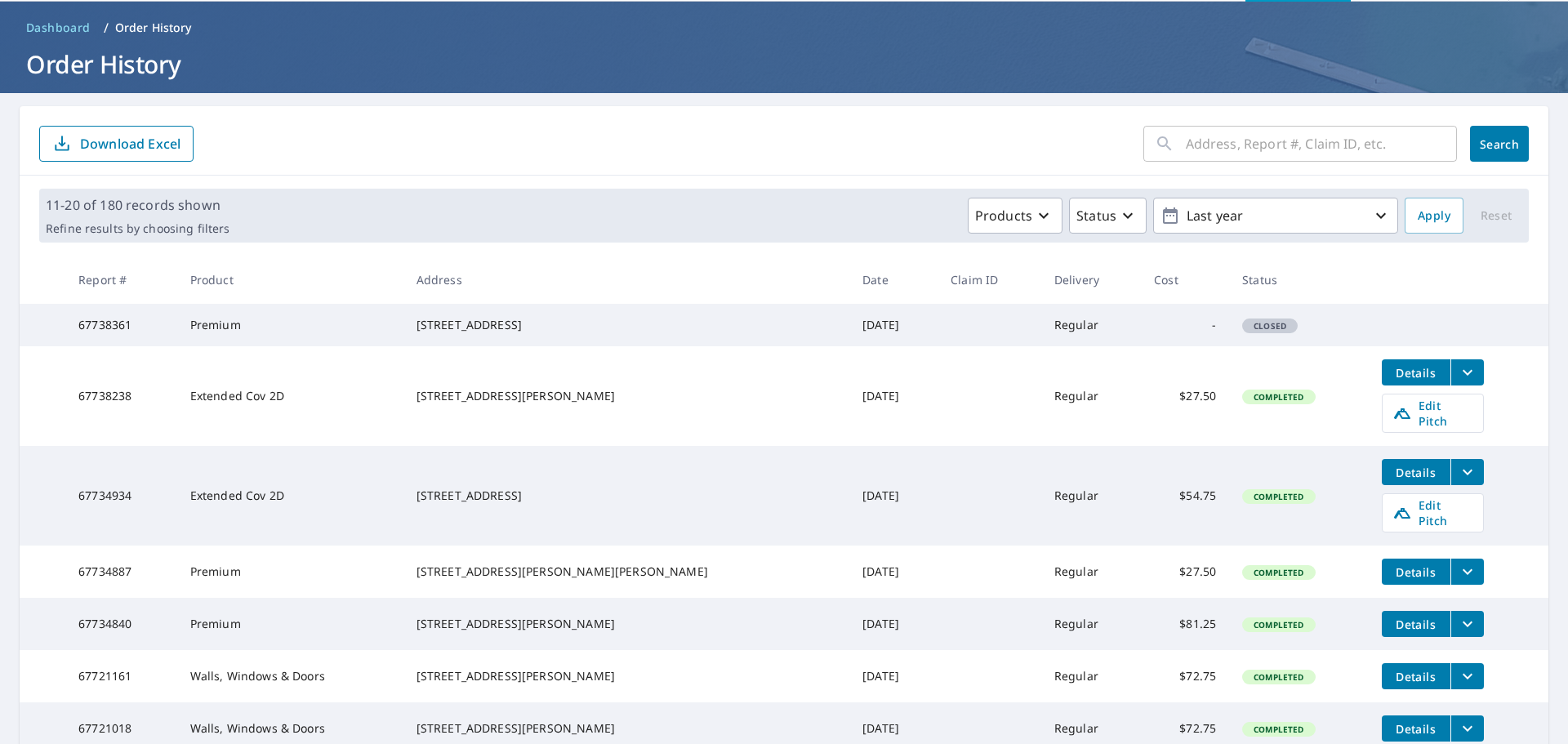
click at [114, 501] on td "67734934" at bounding box center [121, 495] width 111 height 99
copy td "67734934"
click at [1451, 486] on button "filesDropdownBtn-67734934" at bounding box center [1467, 472] width 33 height 26
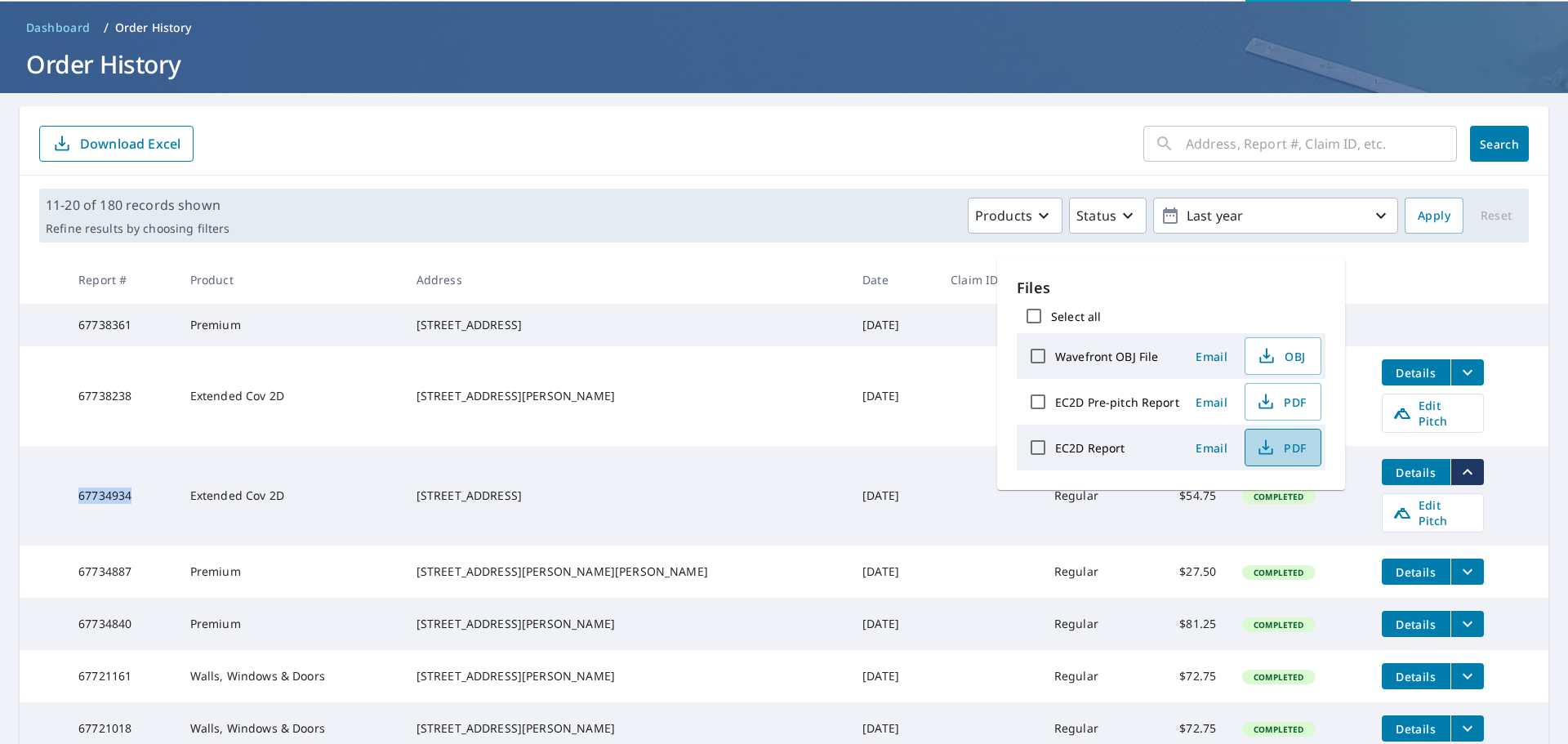
click at [1276, 452] on span "PDF" at bounding box center [1281, 447] width 52 height 20
click at [1287, 406] on span "PDF" at bounding box center [1281, 401] width 52 height 20
click at [1276, 401] on span "PDF" at bounding box center [1281, 401] width 52 height 20
drag, startPoint x: 491, startPoint y: 481, endPoint x: 568, endPoint y: 477, distance: 77.1
click at [568, 477] on td "[STREET_ADDRESS]" at bounding box center [627, 495] width 446 height 99
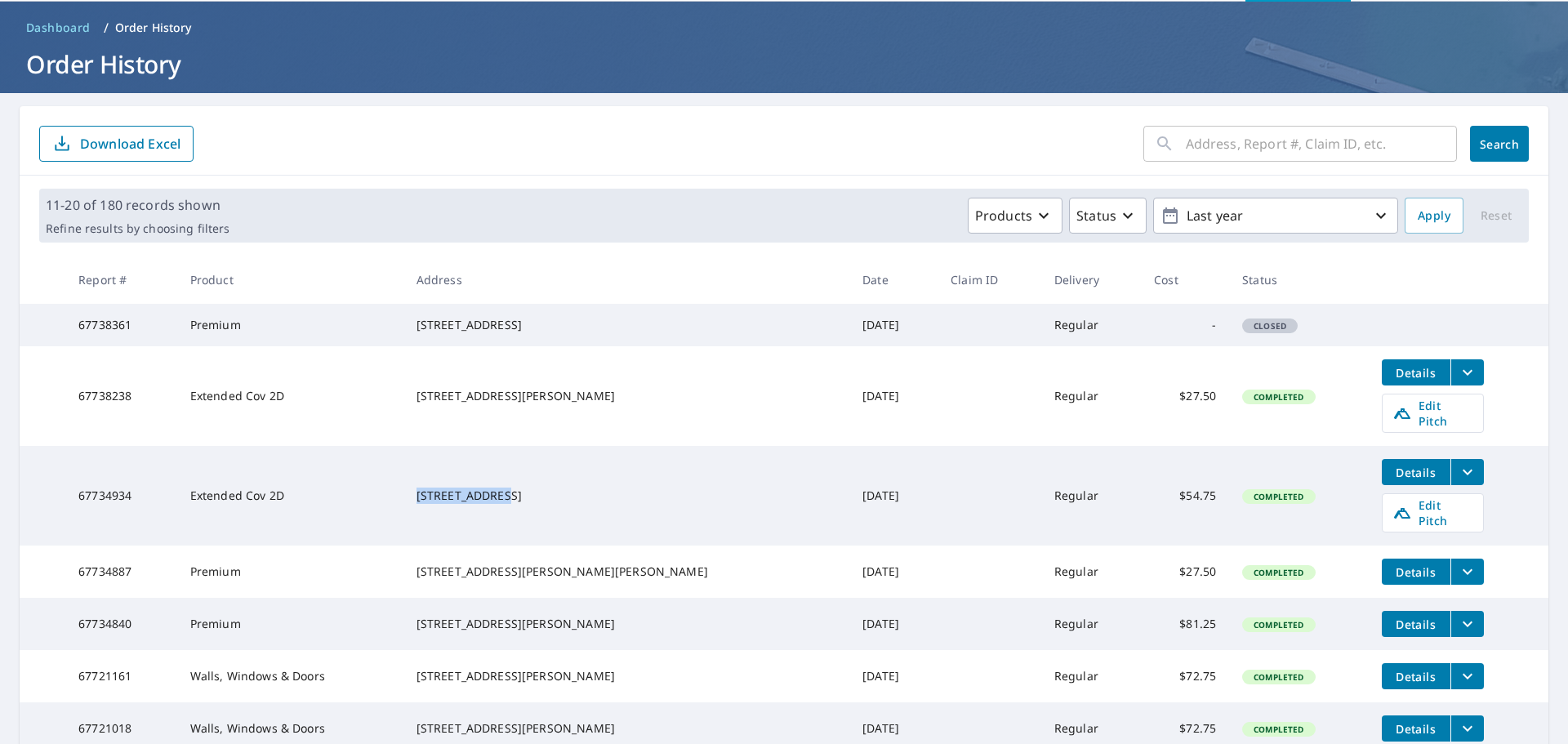
copy div "87 Homewood Rd"
click at [114, 486] on td "67734934" at bounding box center [121, 495] width 111 height 99
copy td "67734934"
click at [126, 407] on td "67738238" at bounding box center [121, 395] width 111 height 99
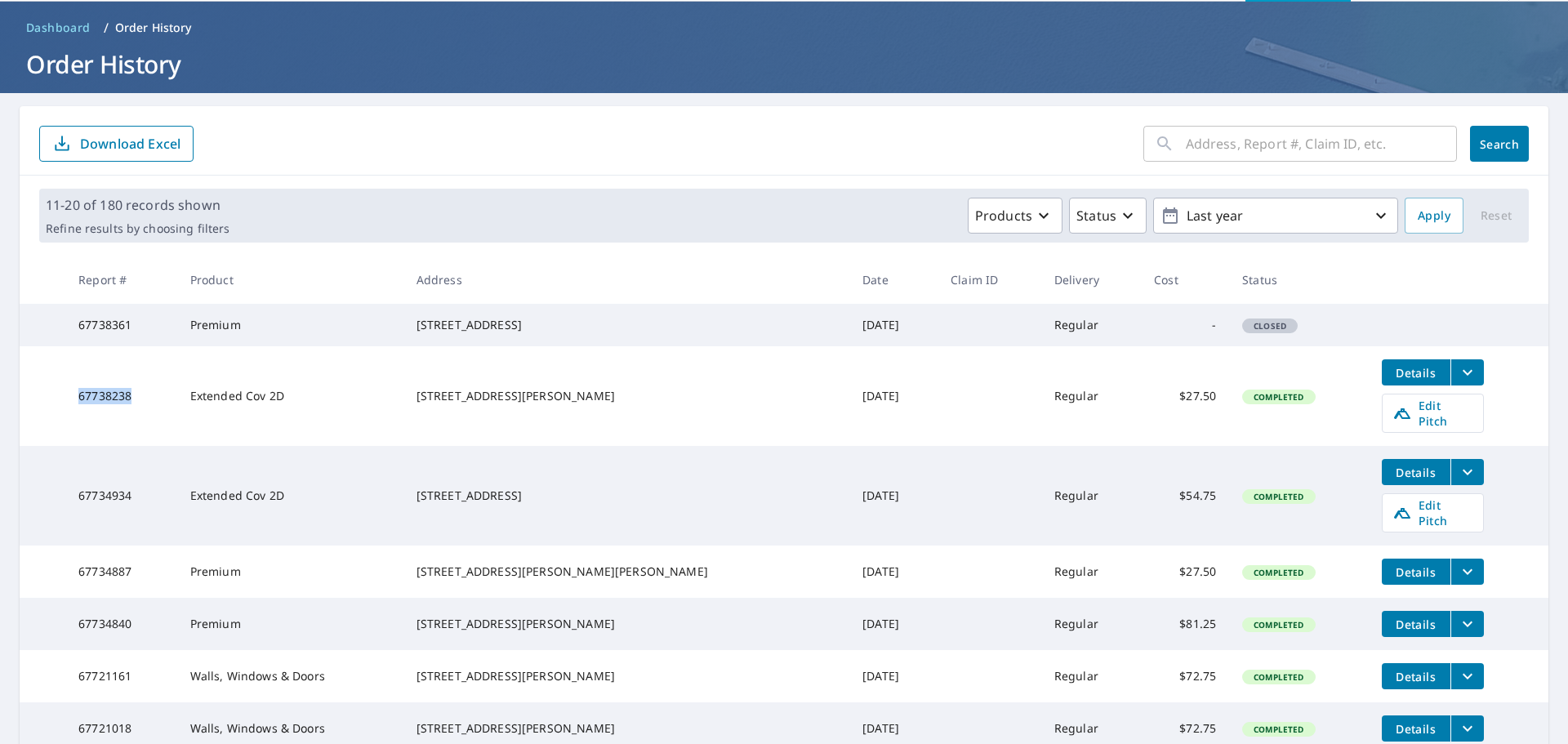
click at [126, 407] on td "67738238" at bounding box center [121, 395] width 111 height 99
copy td "67738238"
click at [1458, 383] on icon "filesDropdownBtn-67738238" at bounding box center [1468, 372] width 20 height 20
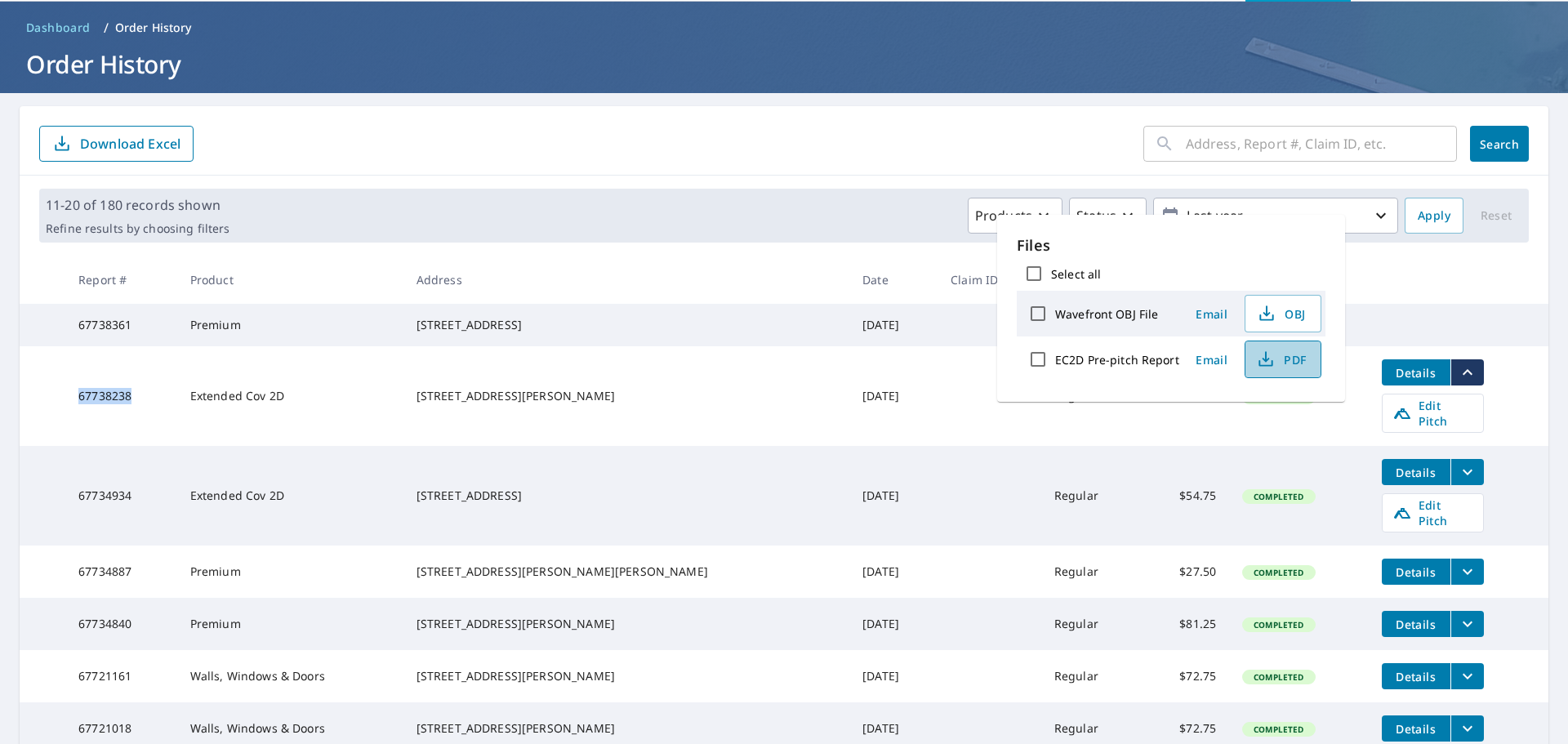
click at [1282, 366] on span "PDF" at bounding box center [1281, 359] width 52 height 20
click at [938, 397] on td at bounding box center [990, 395] width 104 height 99
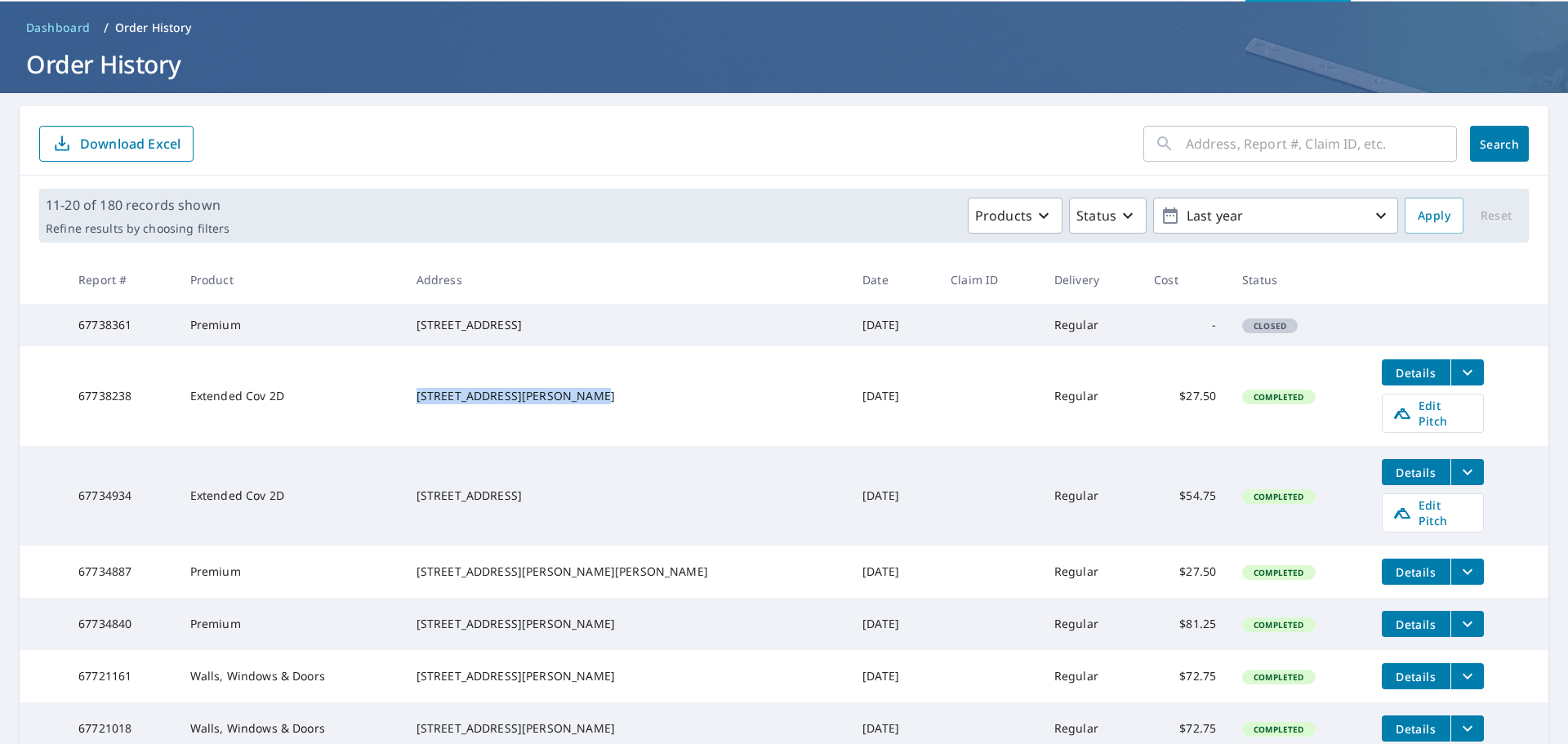
drag, startPoint x: 446, startPoint y: 392, endPoint x: 543, endPoint y: 409, distance: 98.5
click at [543, 409] on tr "67738238 Extended Cov 2D 140 Silkey Rd North Granby, CT 06060 Oct 05, 2025 Regu…" at bounding box center [784, 395] width 1529 height 99
click at [1458, 383] on icon "filesDropdownBtn-67738238" at bounding box center [1468, 372] width 20 height 20
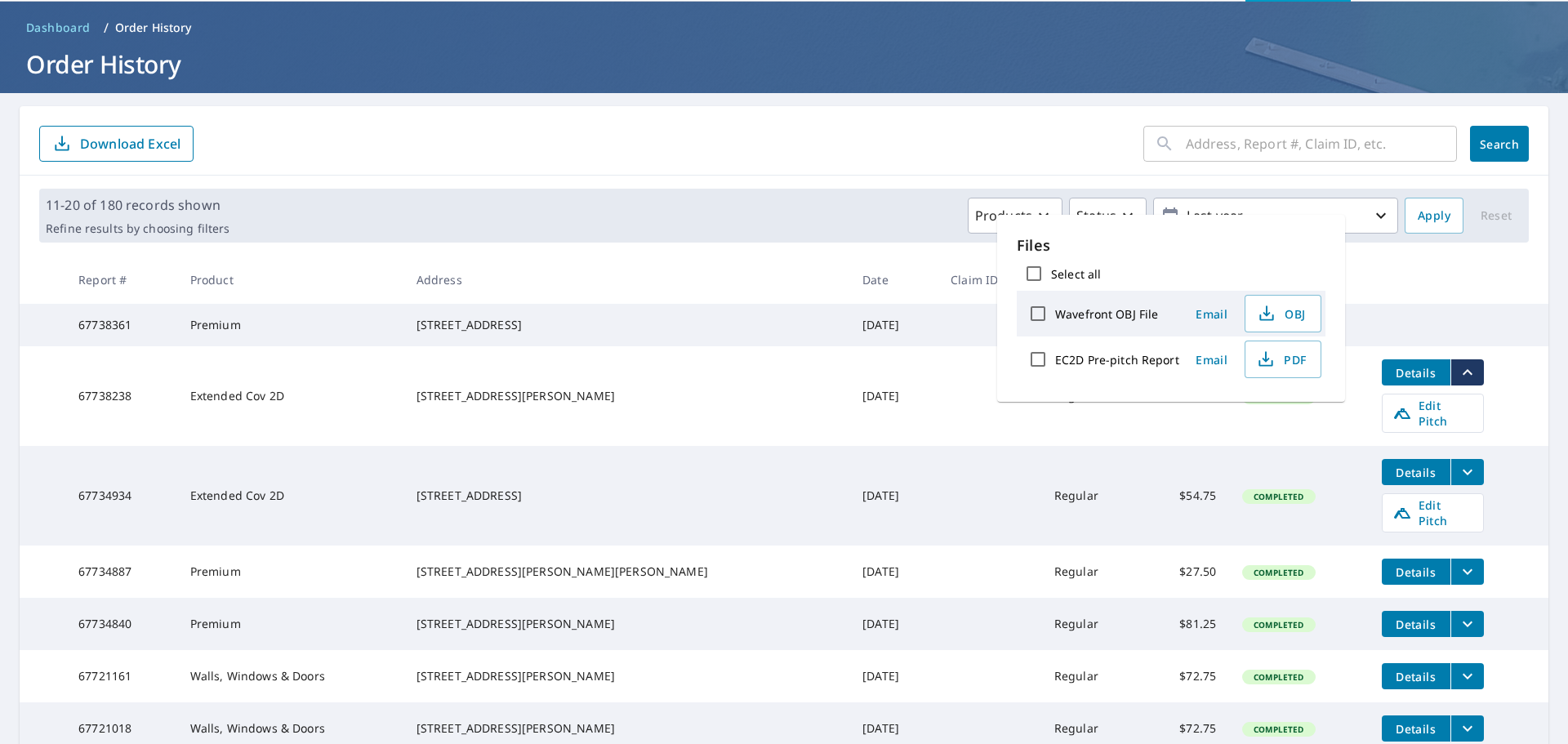
click at [121, 413] on td "67738238" at bounding box center [121, 395] width 111 height 99
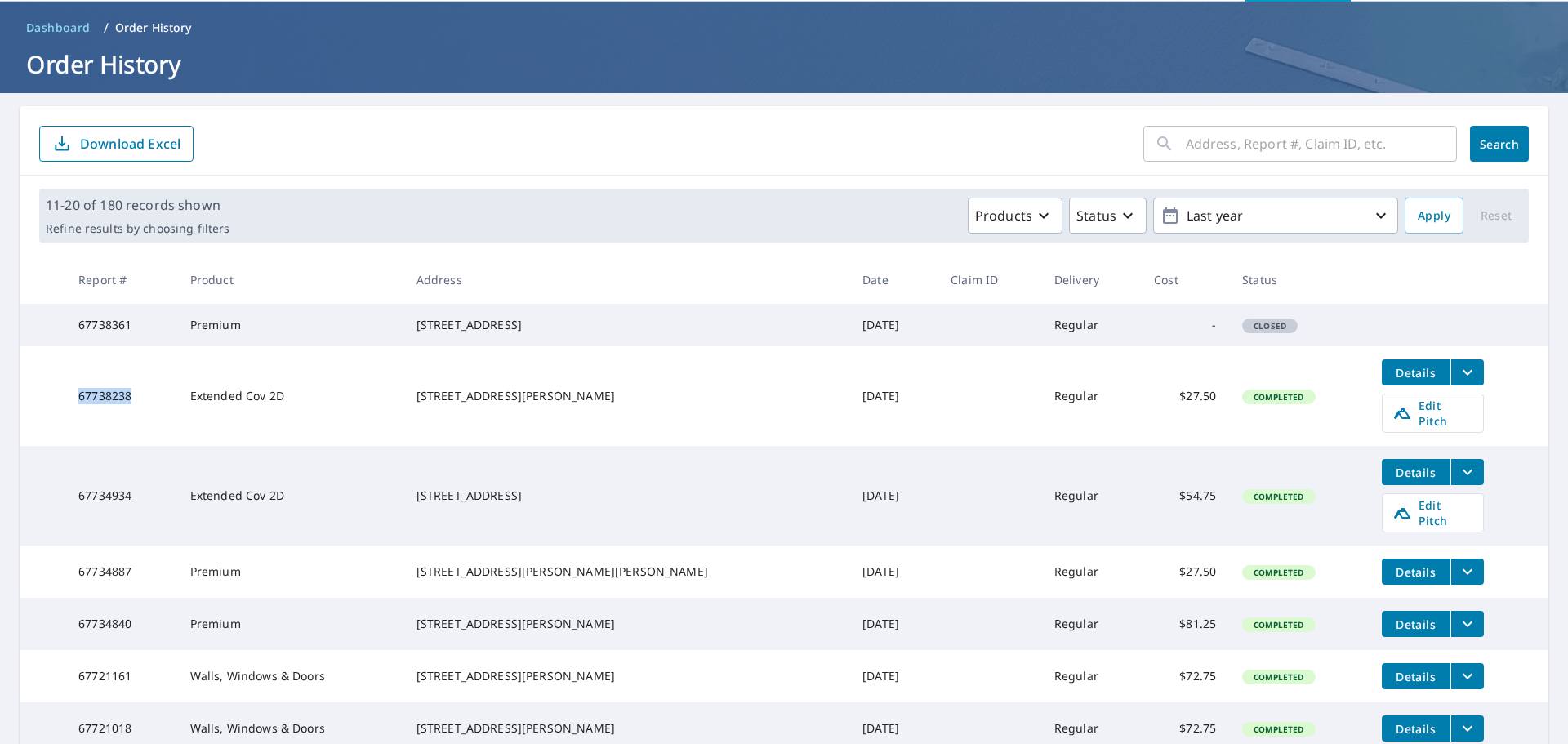
click at [121, 413] on td "67738238" at bounding box center [121, 395] width 111 height 99
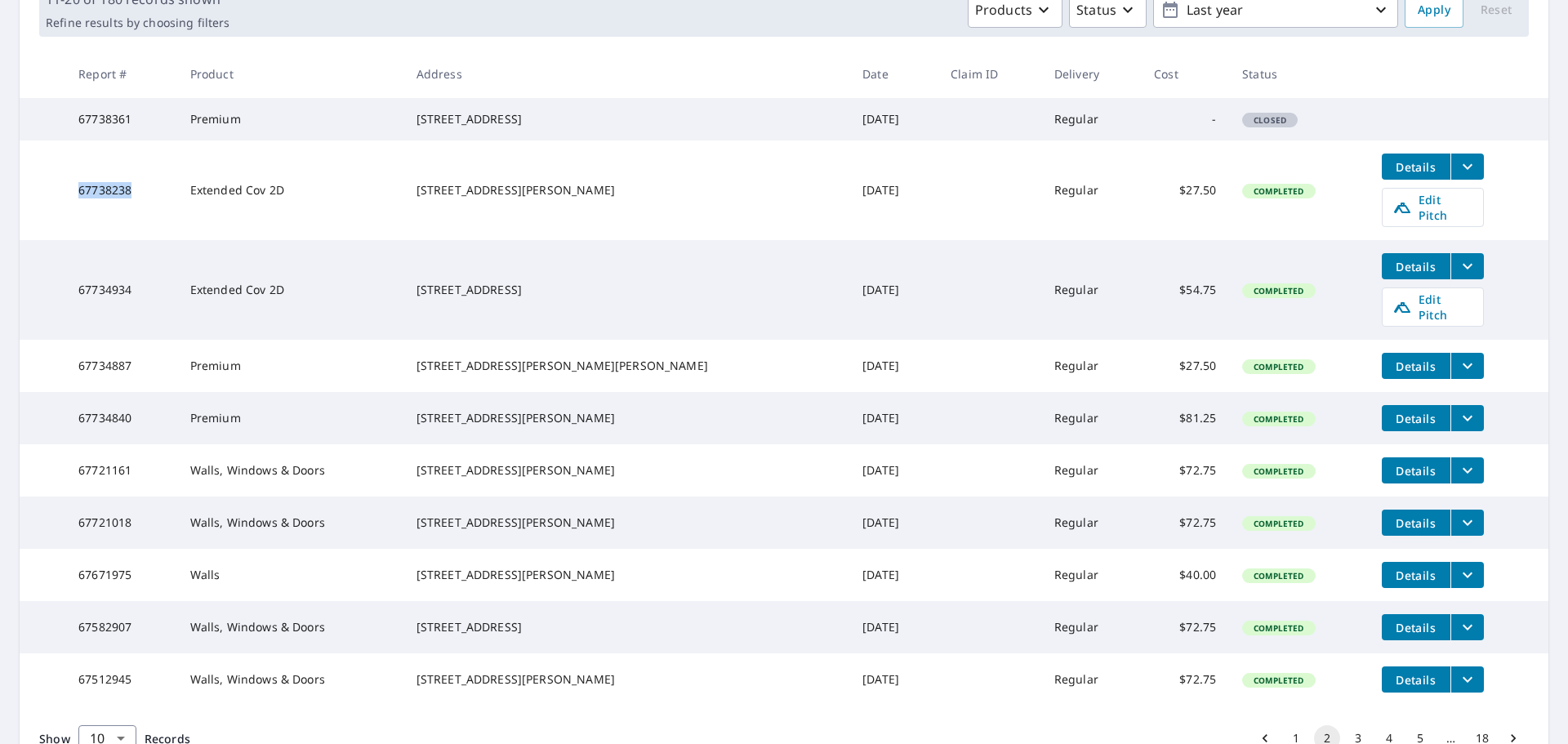
scroll to position [384, 0]
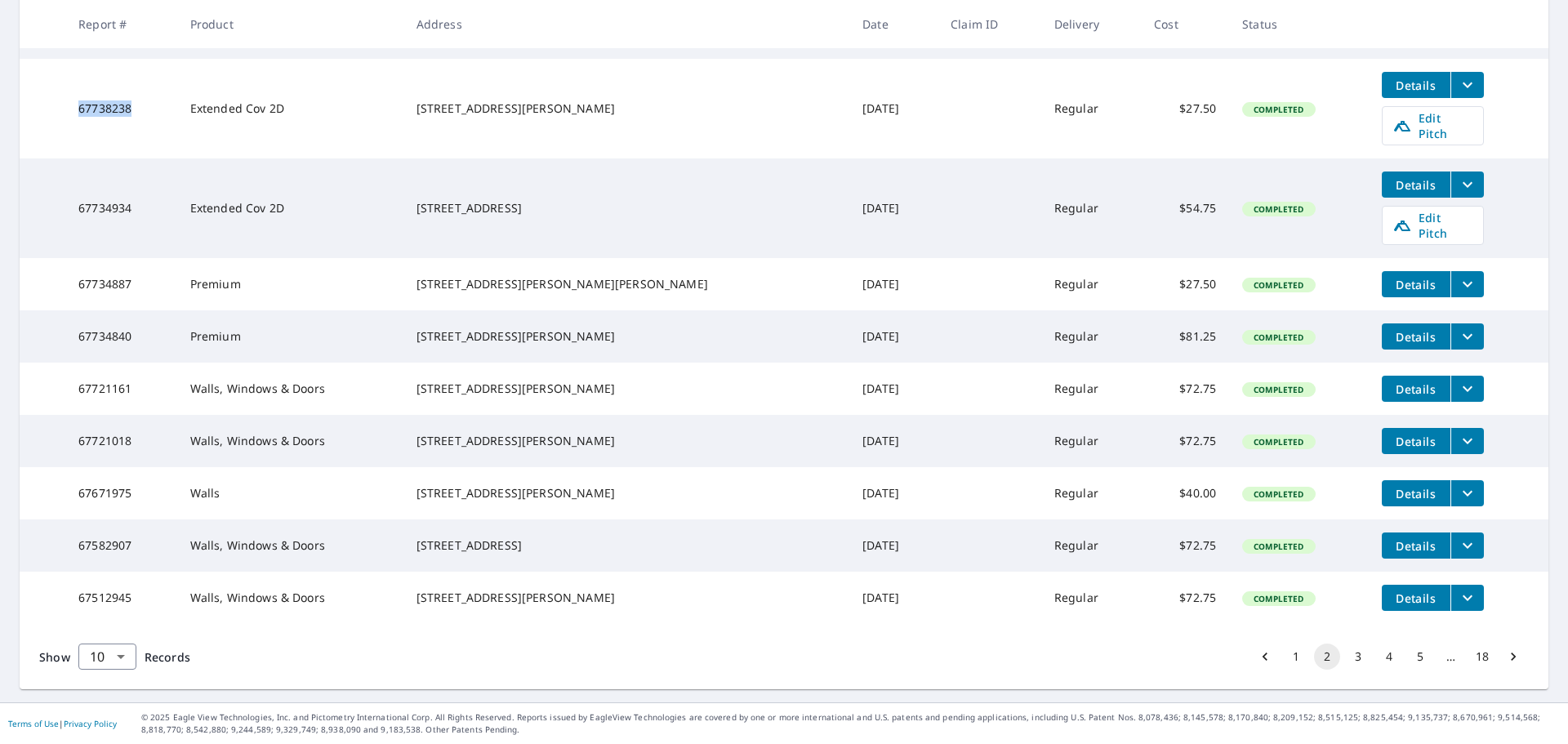
click at [1283, 660] on button "1" at bounding box center [1296, 656] width 26 height 26
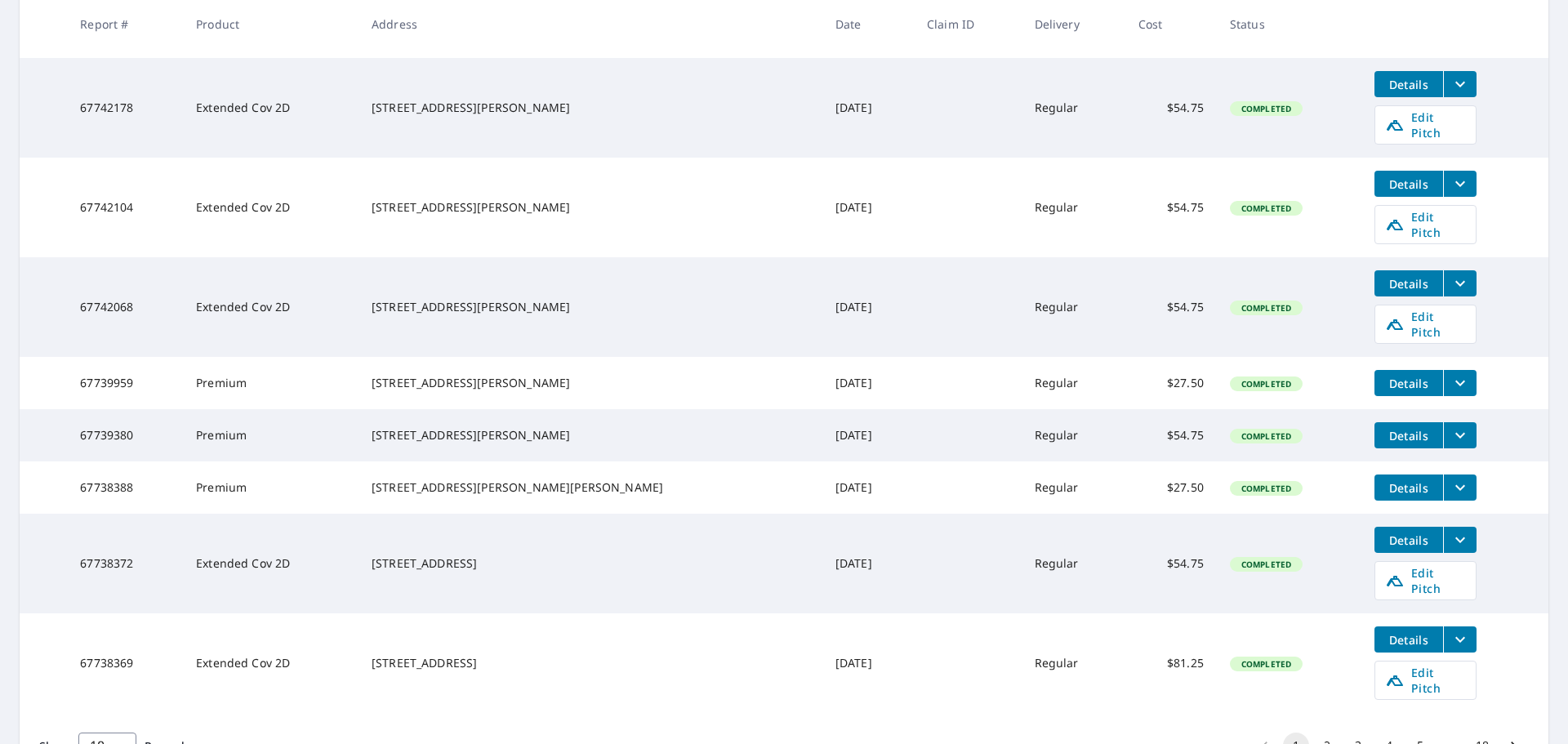
scroll to position [503, 0]
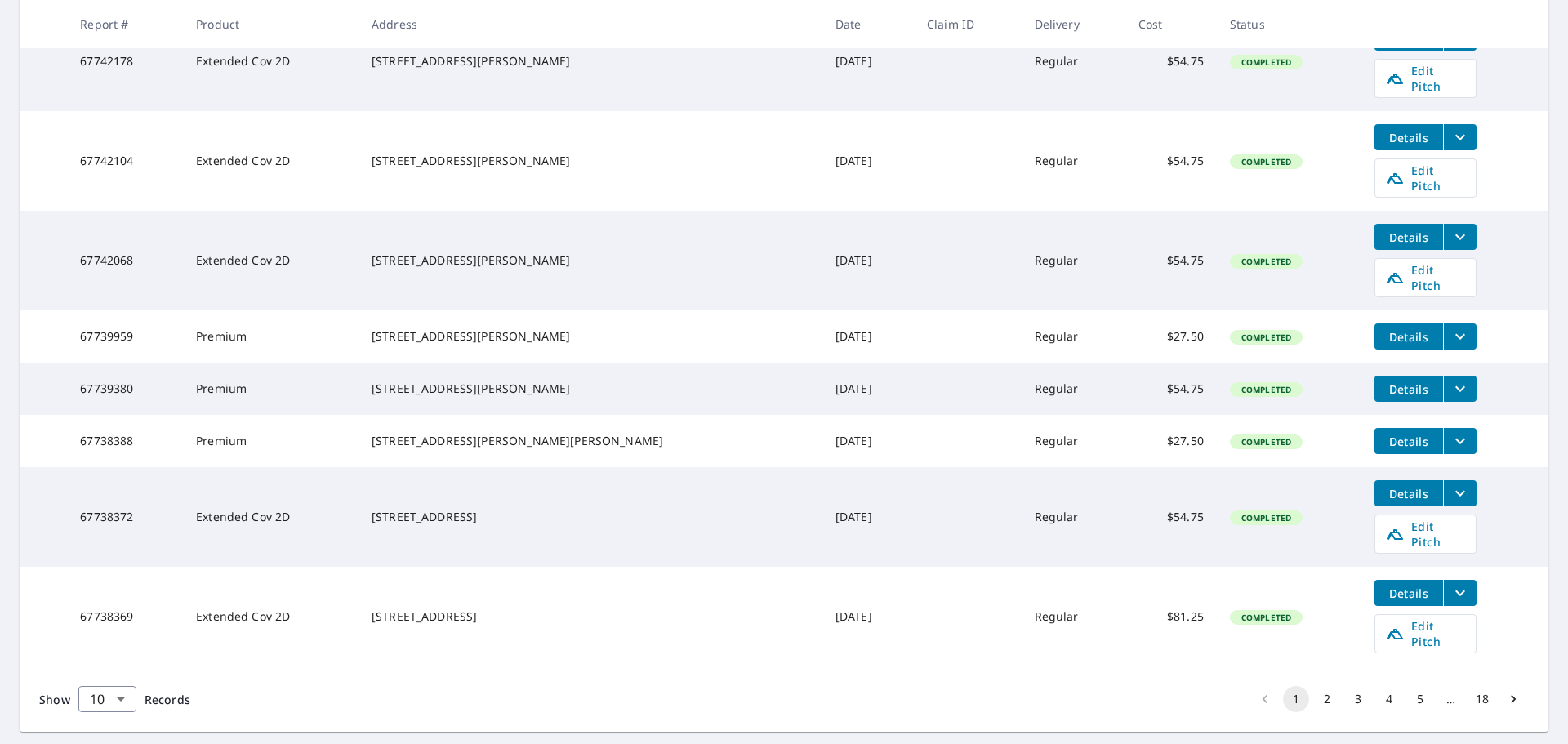
click at [114, 585] on td "67738369" at bounding box center [125, 616] width 116 height 99
click at [1451, 583] on icon "filesDropdownBtn-67738369" at bounding box center [1460, 593] width 20 height 20
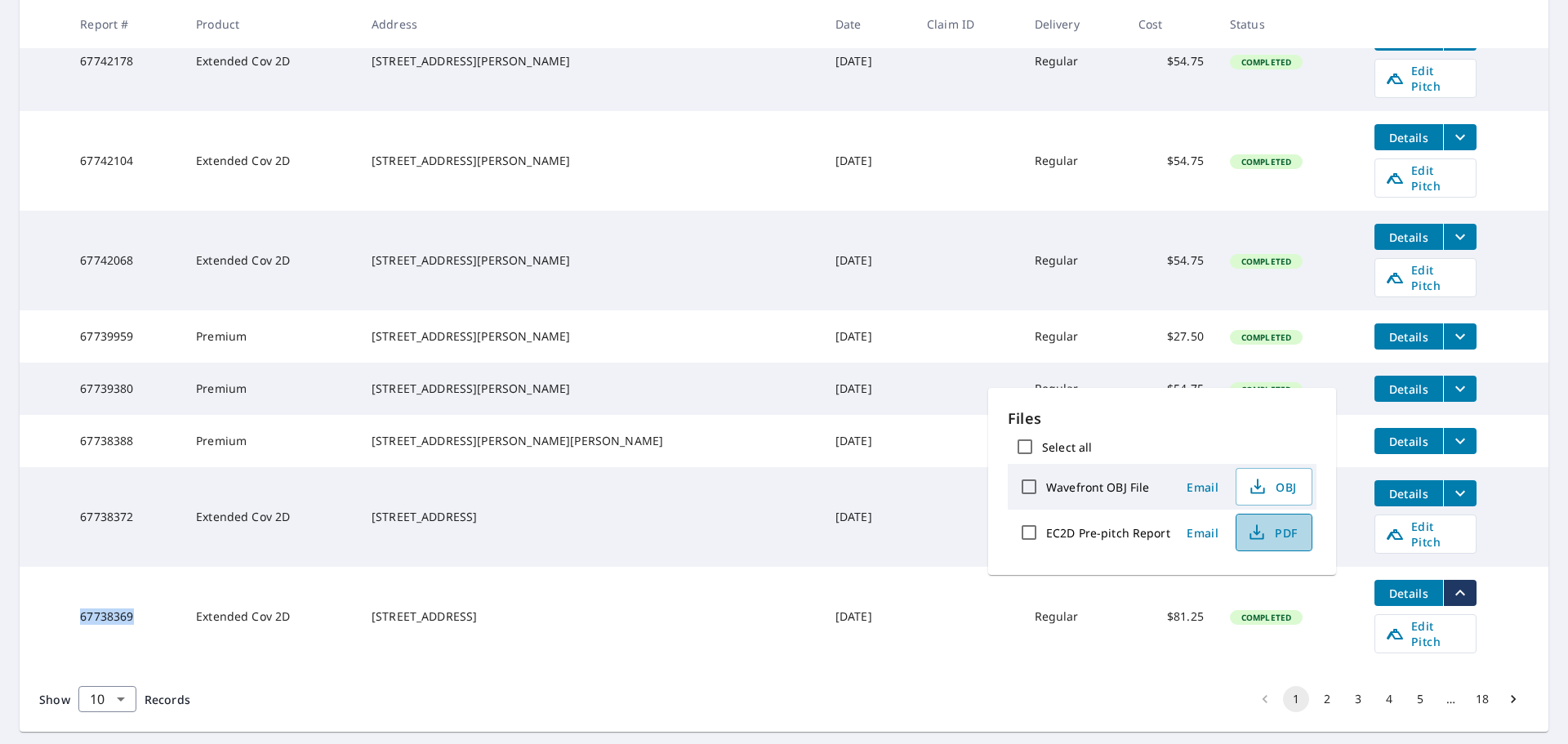
click at [1258, 537] on icon "button" at bounding box center [1257, 532] width 20 height 20
click at [1502, 329] on tr "67739959 Premium 17 Mill Rd Foster, RI 02825 Oct 06, 2025 Regular $27.50 Comple…" at bounding box center [784, 336] width 1529 height 52
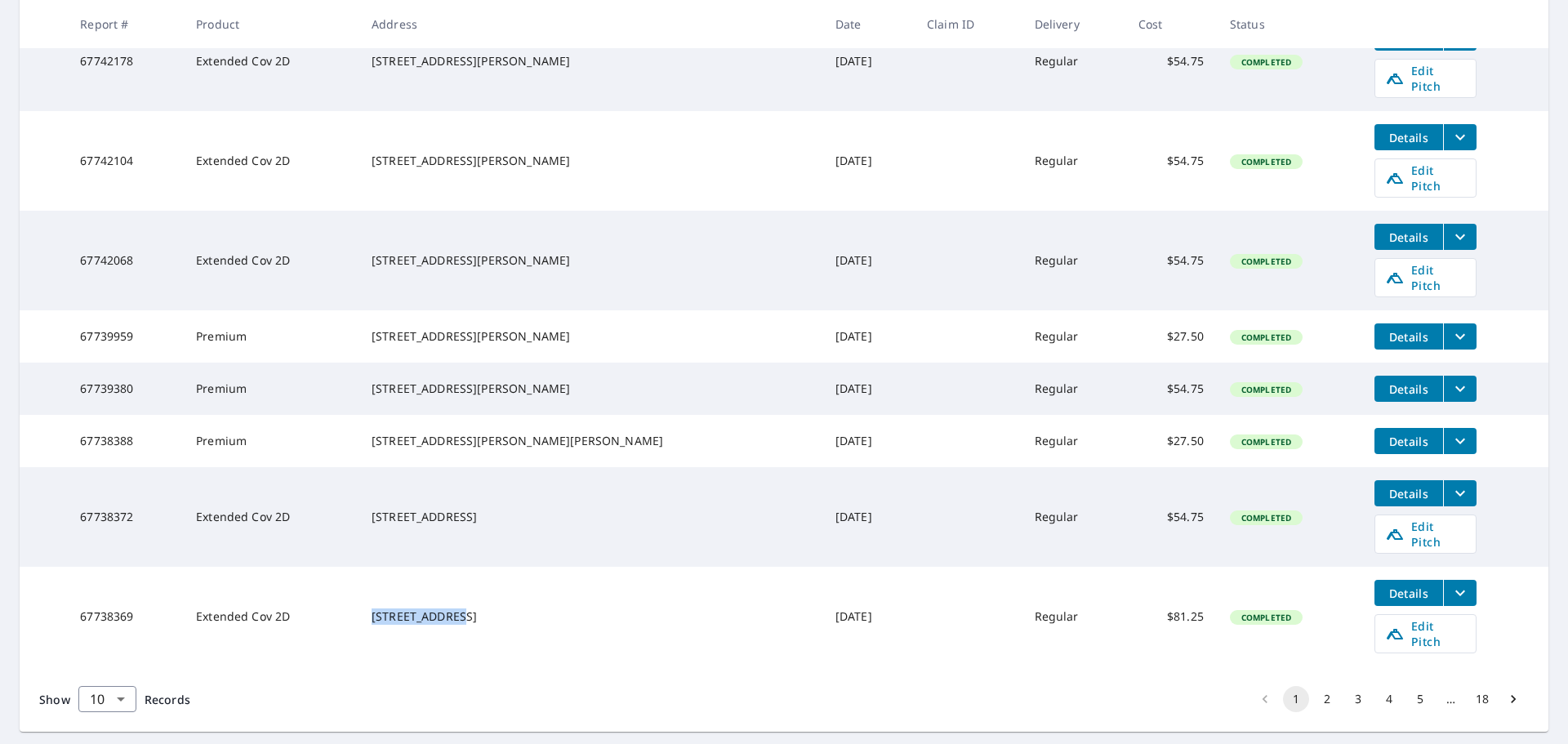
drag, startPoint x: 402, startPoint y: 571, endPoint x: 525, endPoint y: 568, distance: 123.0
click at [525, 568] on tr "67738369 Extended Cov 2D 87 Eastwood Dr East Hartland, CT 06027 Oct 05, 2025 Re…" at bounding box center [784, 616] width 1529 height 99
click at [1317, 686] on button "2" at bounding box center [1327, 699] width 26 height 26
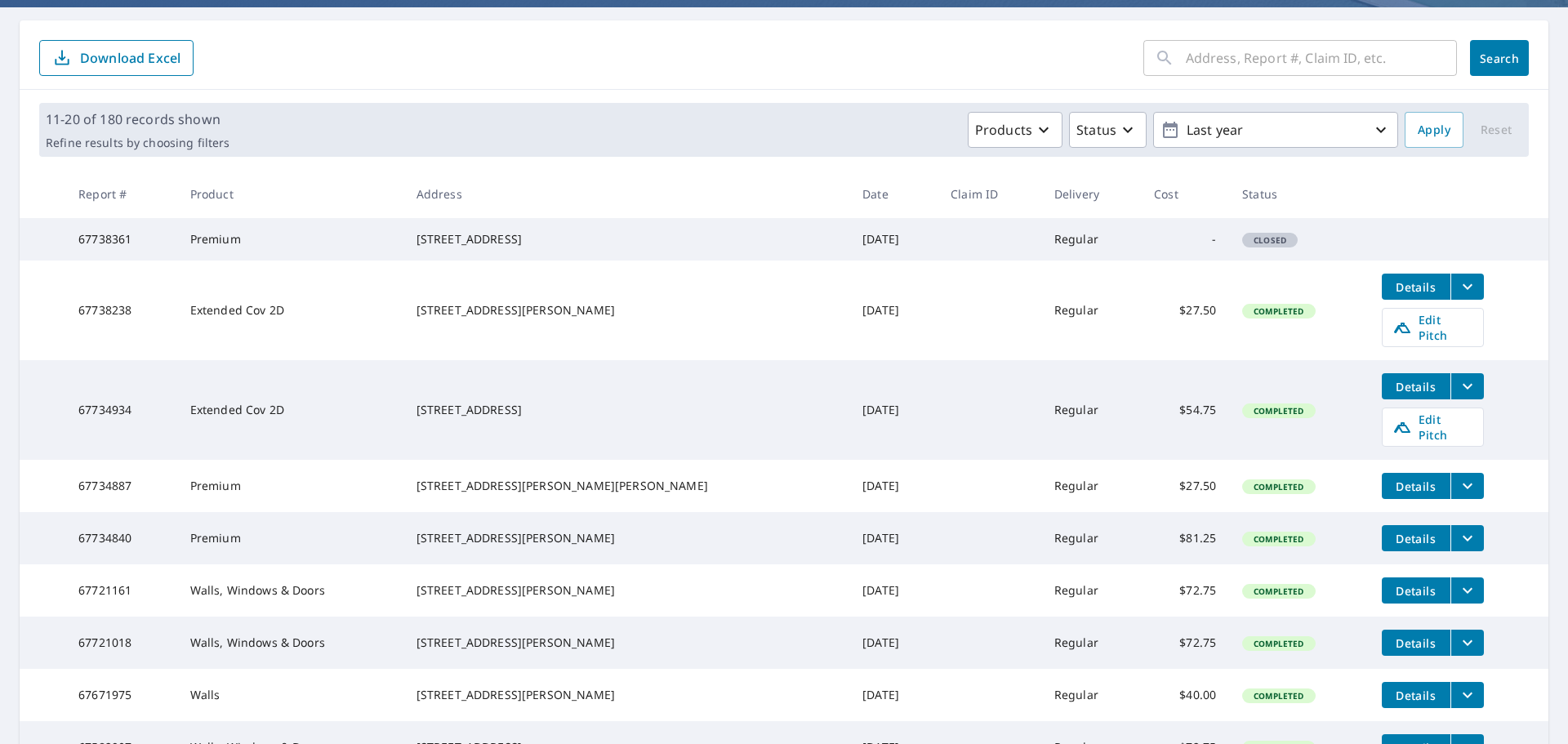
scroll to position [327, 0]
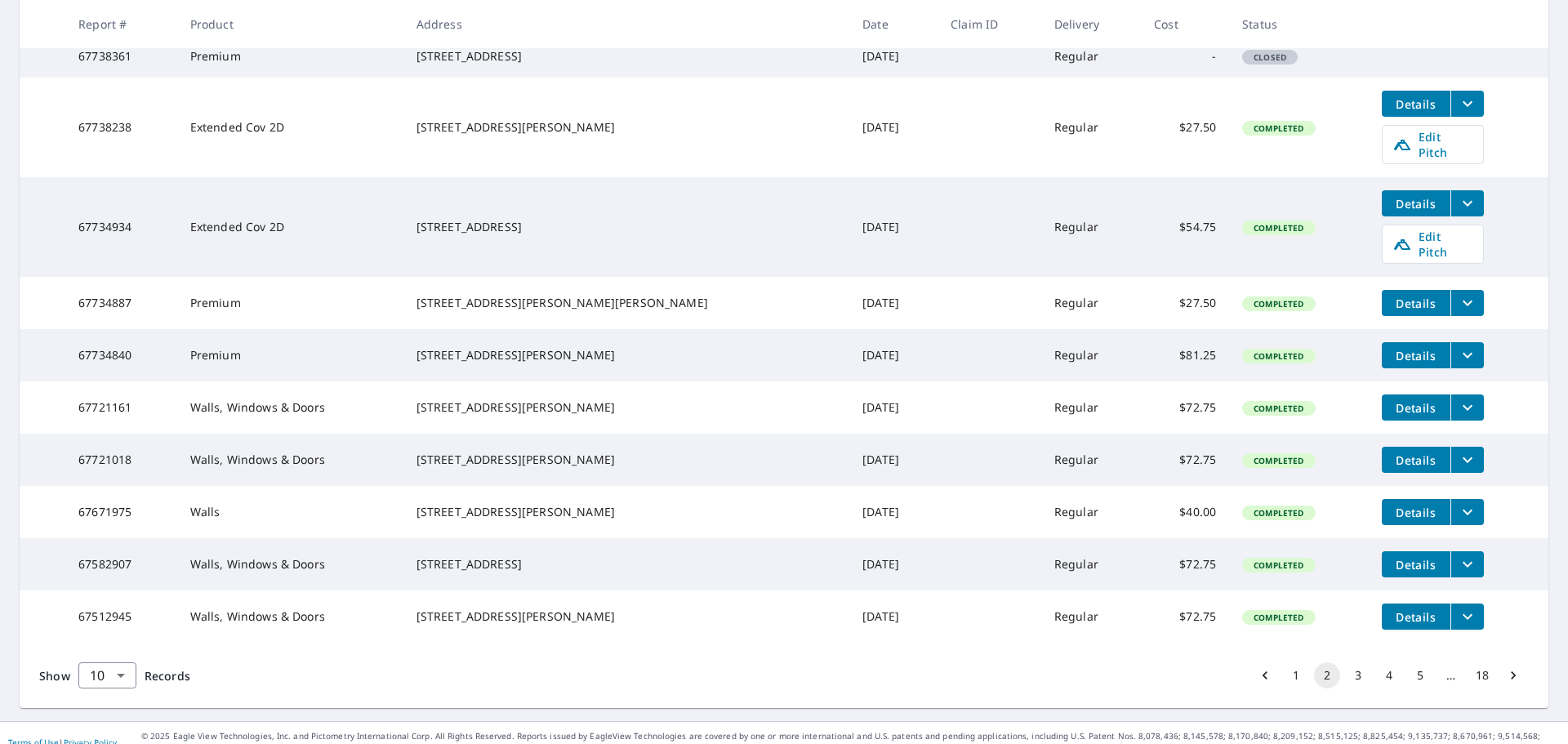
click at [1280, 708] on div "Show 10 10 ​ Records 1 2 3 4 5 … 18" at bounding box center [784, 675] width 1529 height 65
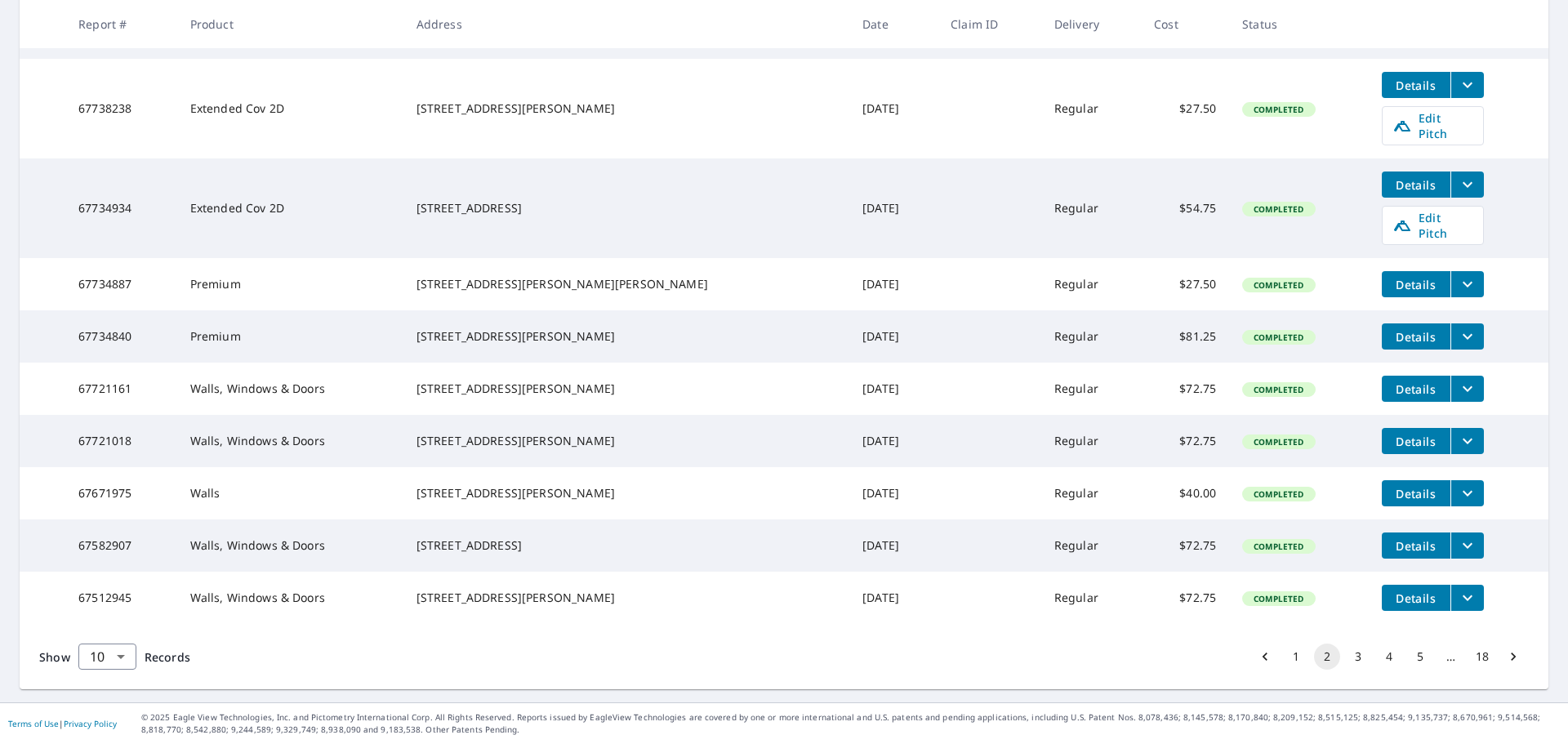
scroll to position [384, 0]
click at [1287, 656] on button "1" at bounding box center [1296, 656] width 26 height 26
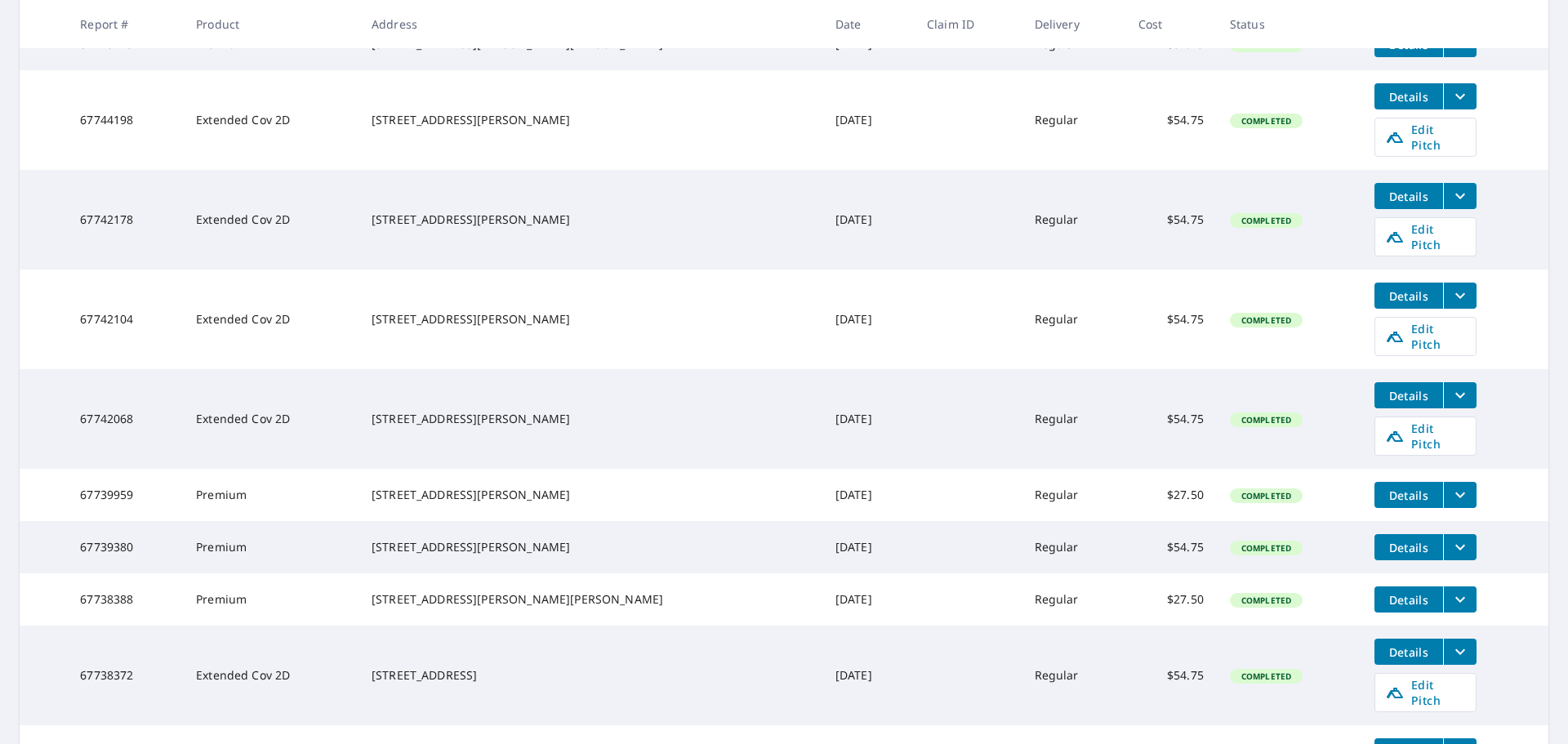
scroll to position [503, 0]
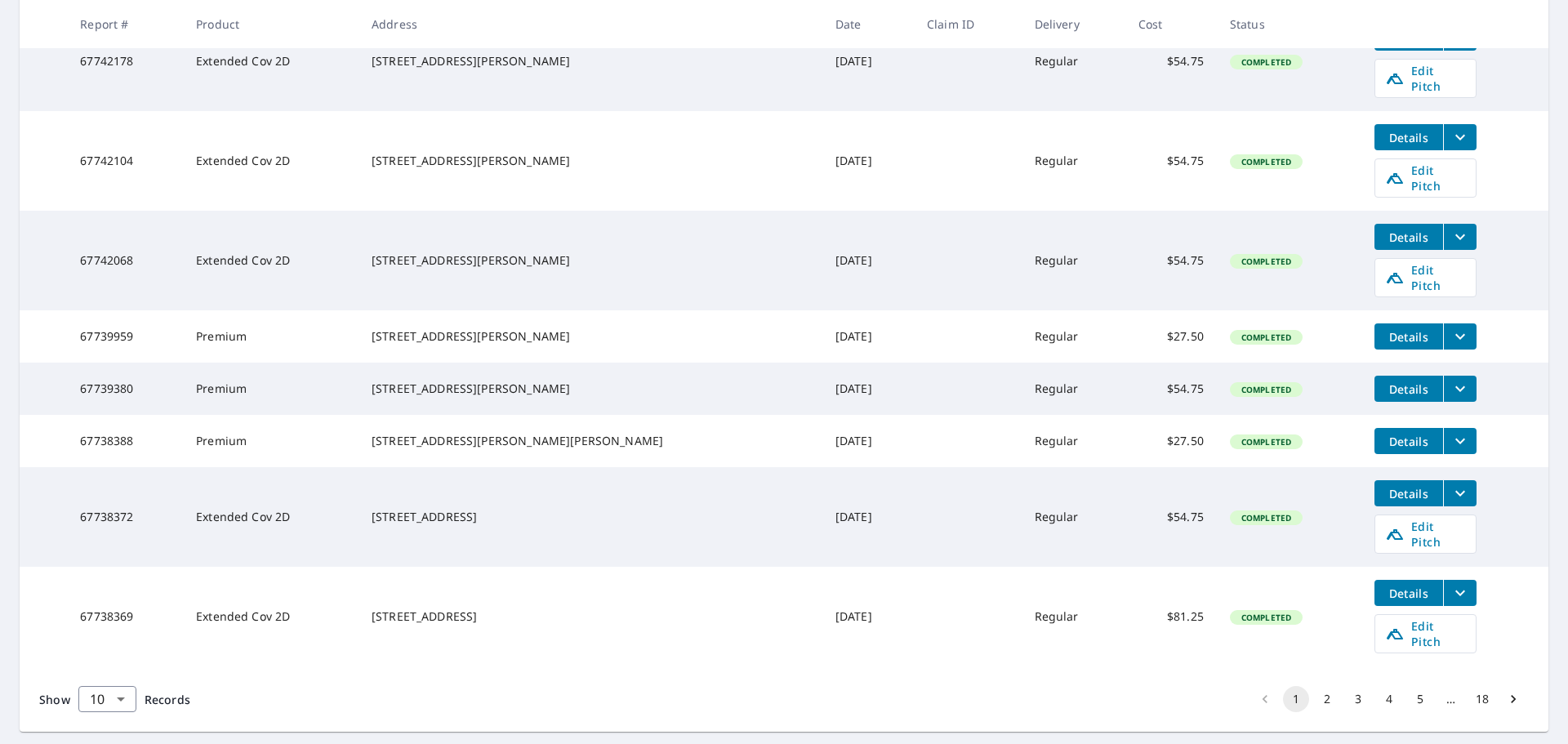
drag, startPoint x: 425, startPoint y: 574, endPoint x: 461, endPoint y: 571, distance: 36.1
click at [530, 609] on div "[STREET_ADDRESS]" at bounding box center [590, 616] width 438 height 16
drag, startPoint x: 413, startPoint y: 564, endPoint x: 554, endPoint y: 564, distance: 141.0
click at [549, 582] on td "[STREET_ADDRESS]" at bounding box center [591, 616] width 464 height 99
click at [1315, 686] on button "2" at bounding box center [1327, 699] width 26 height 26
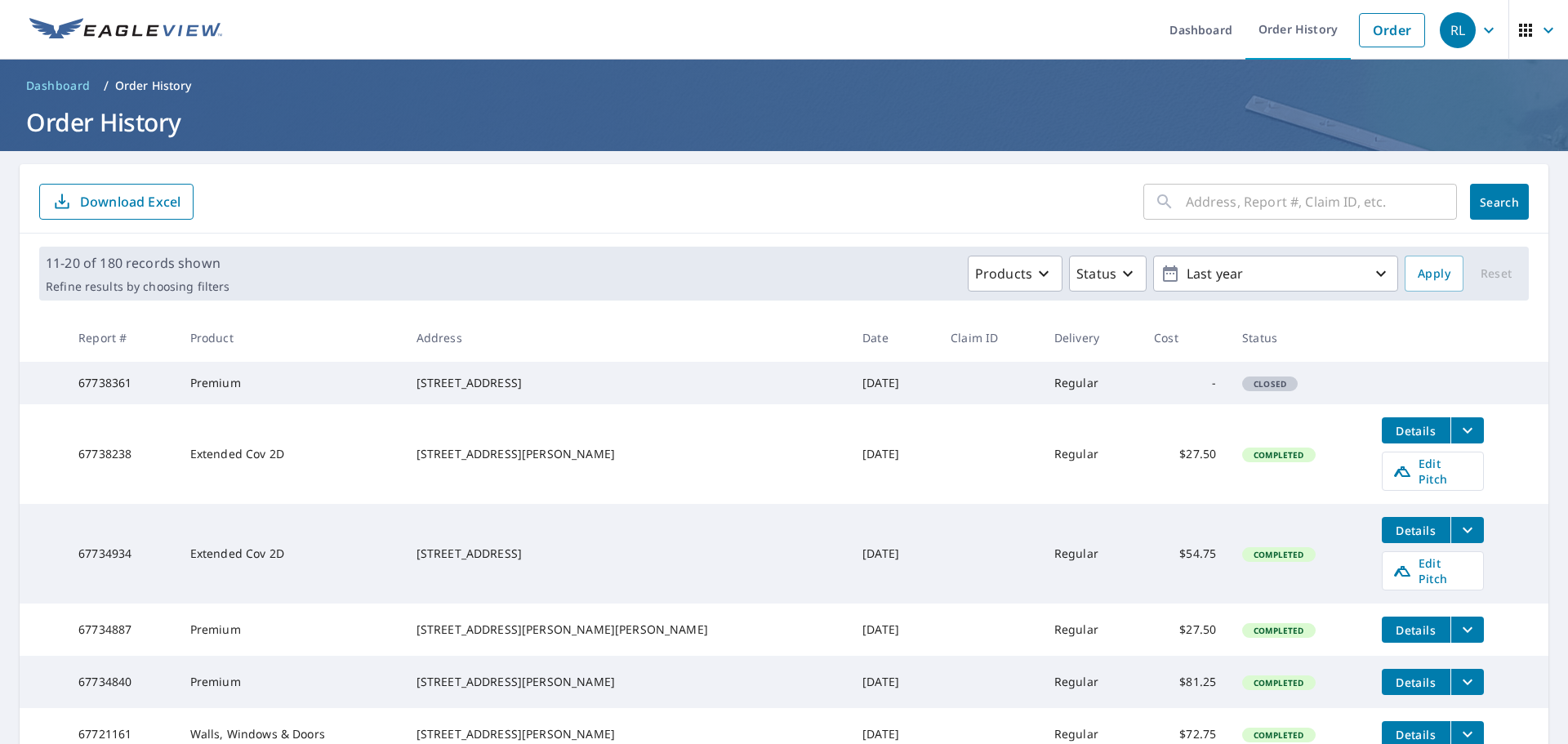
click at [741, 184] on form "​ Search Download Excel" at bounding box center [784, 202] width 1490 height 36
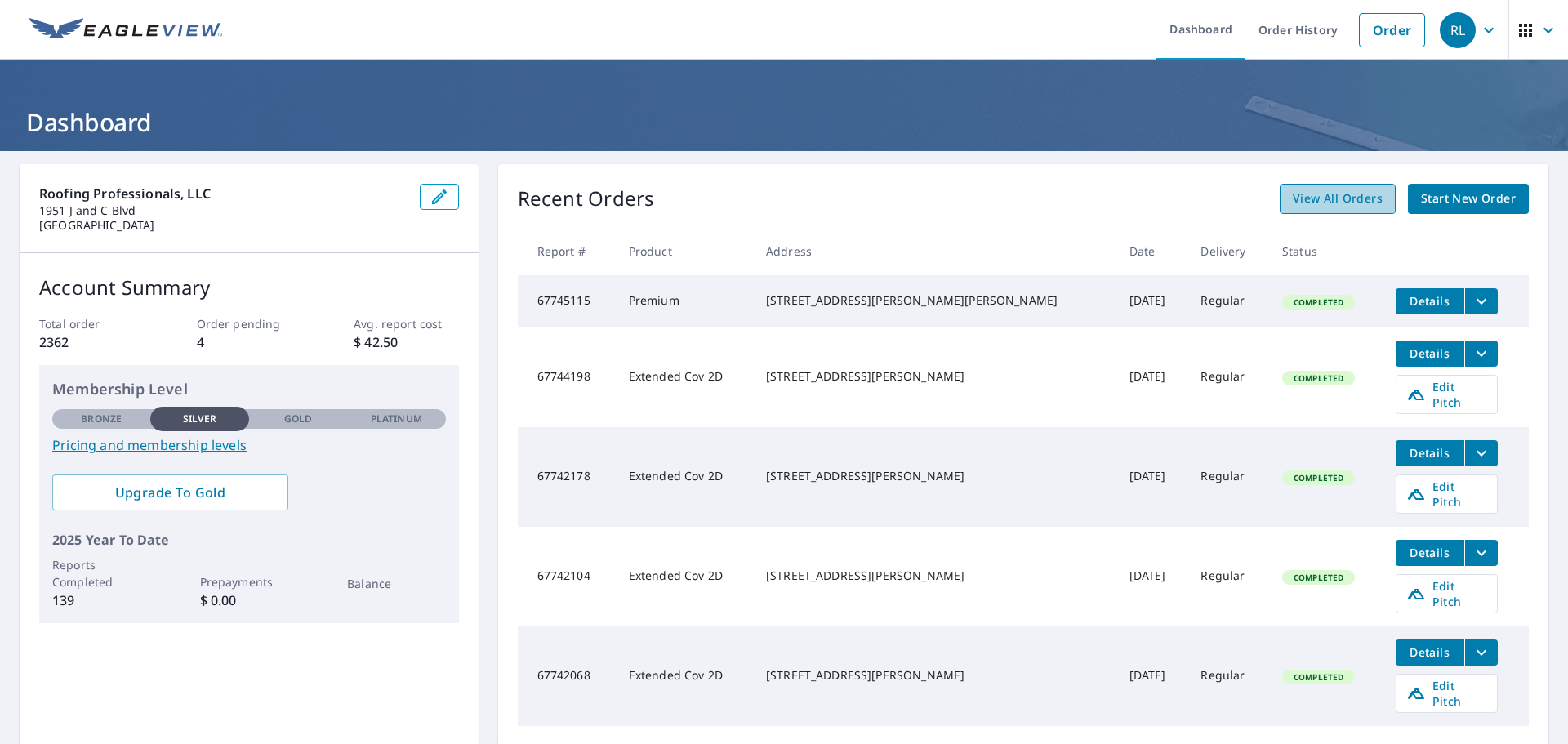
click at [1296, 197] on span "View All Orders" at bounding box center [1338, 199] width 90 height 20
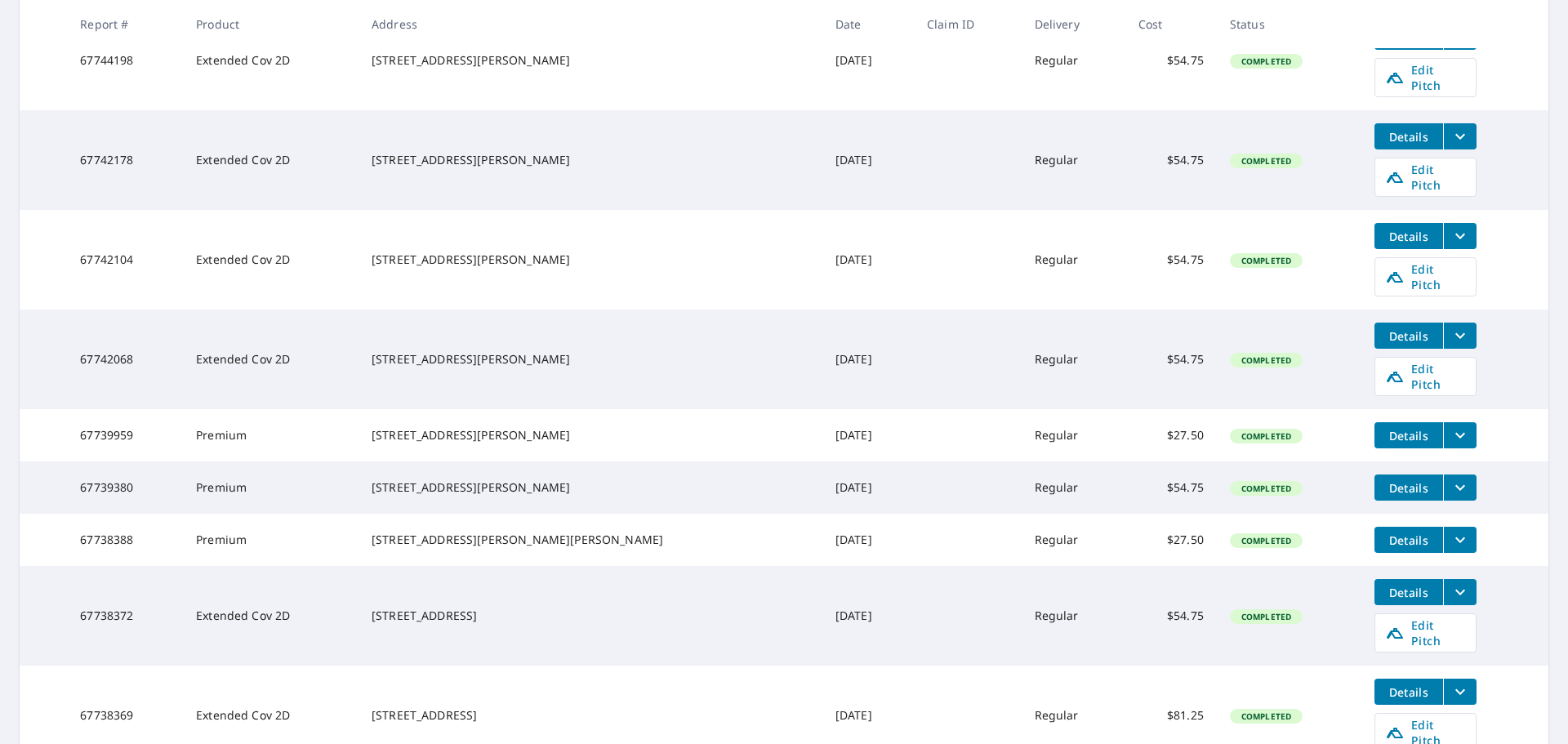
scroll to position [503, 0]
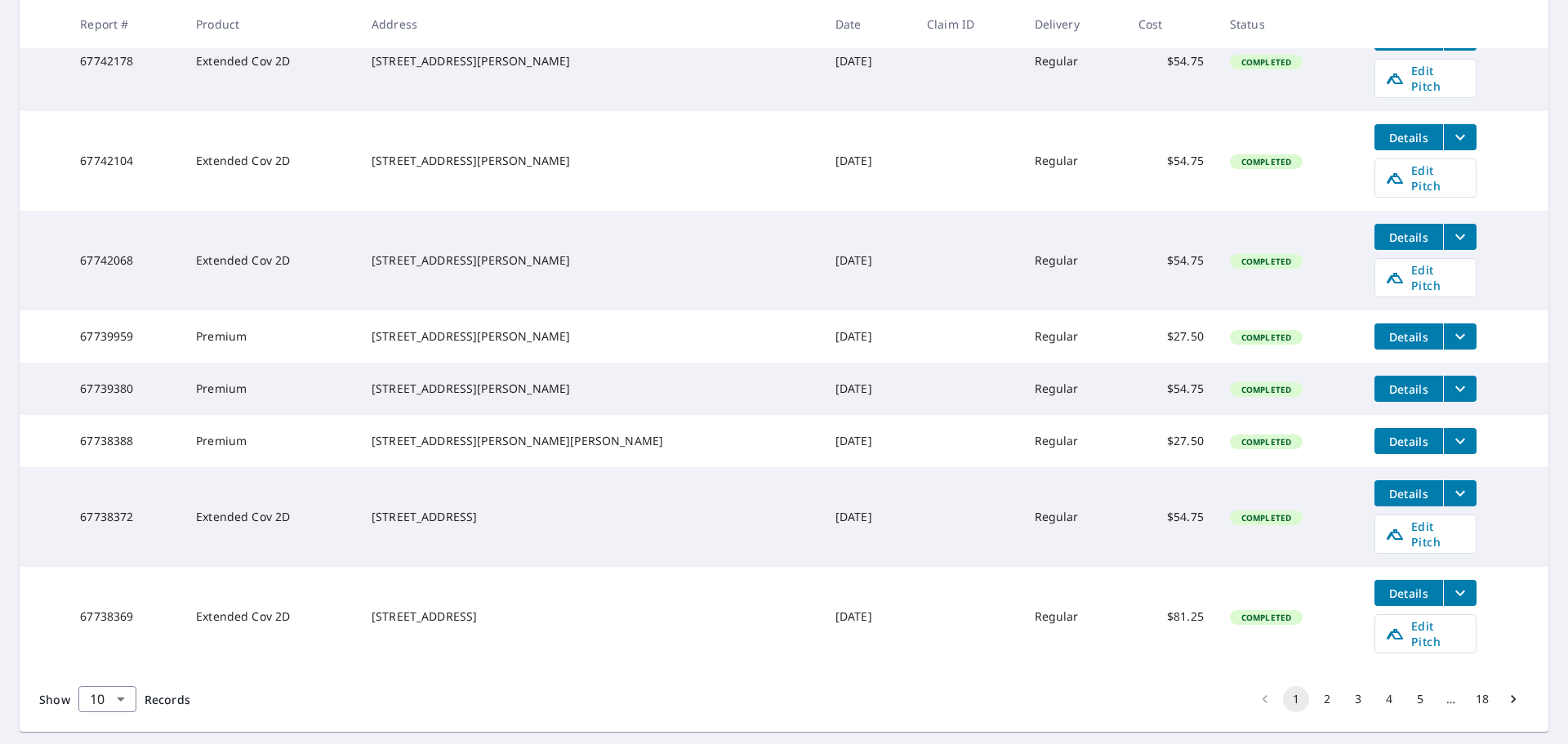
click at [1315, 686] on button "2" at bounding box center [1327, 699] width 26 height 26
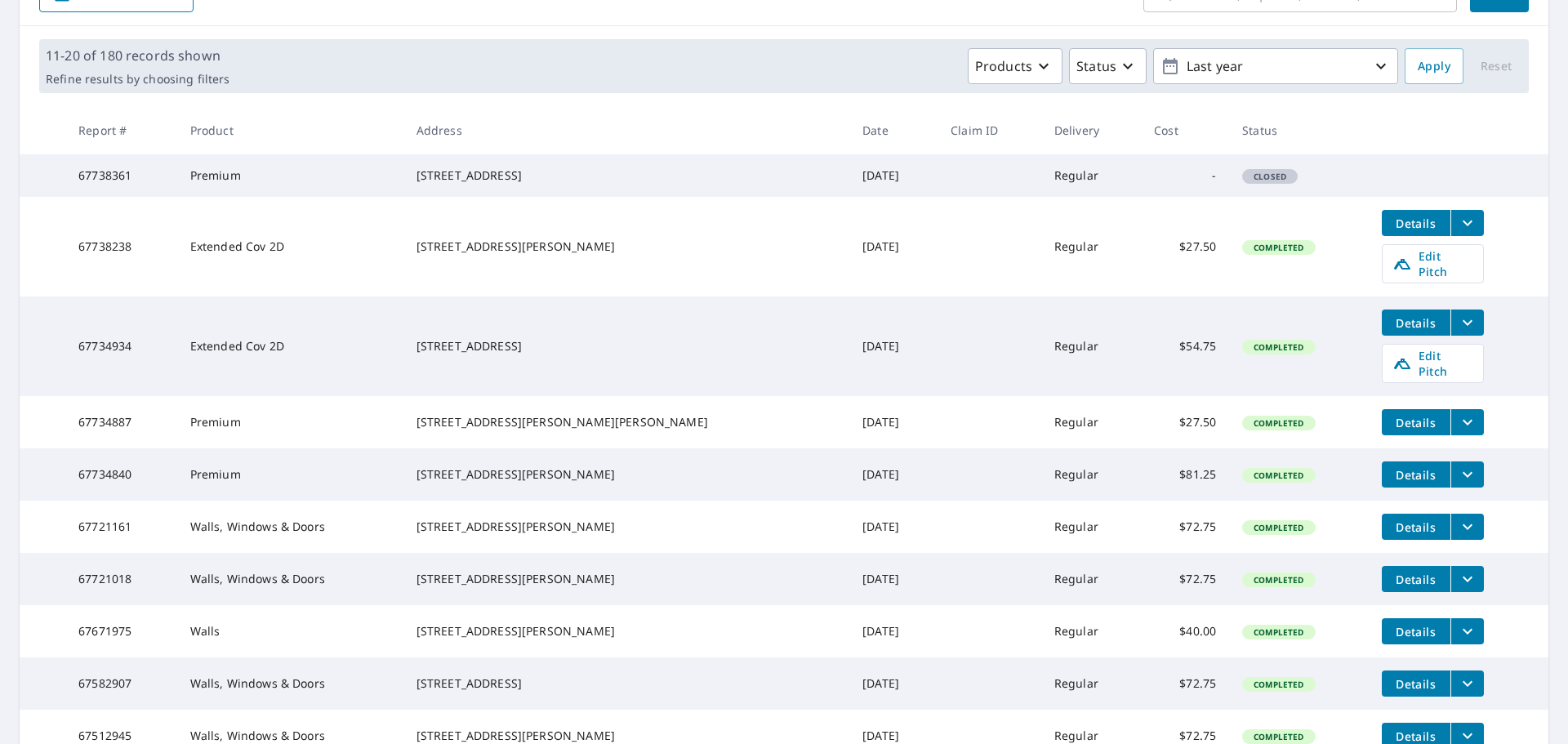
scroll to position [327, 0]
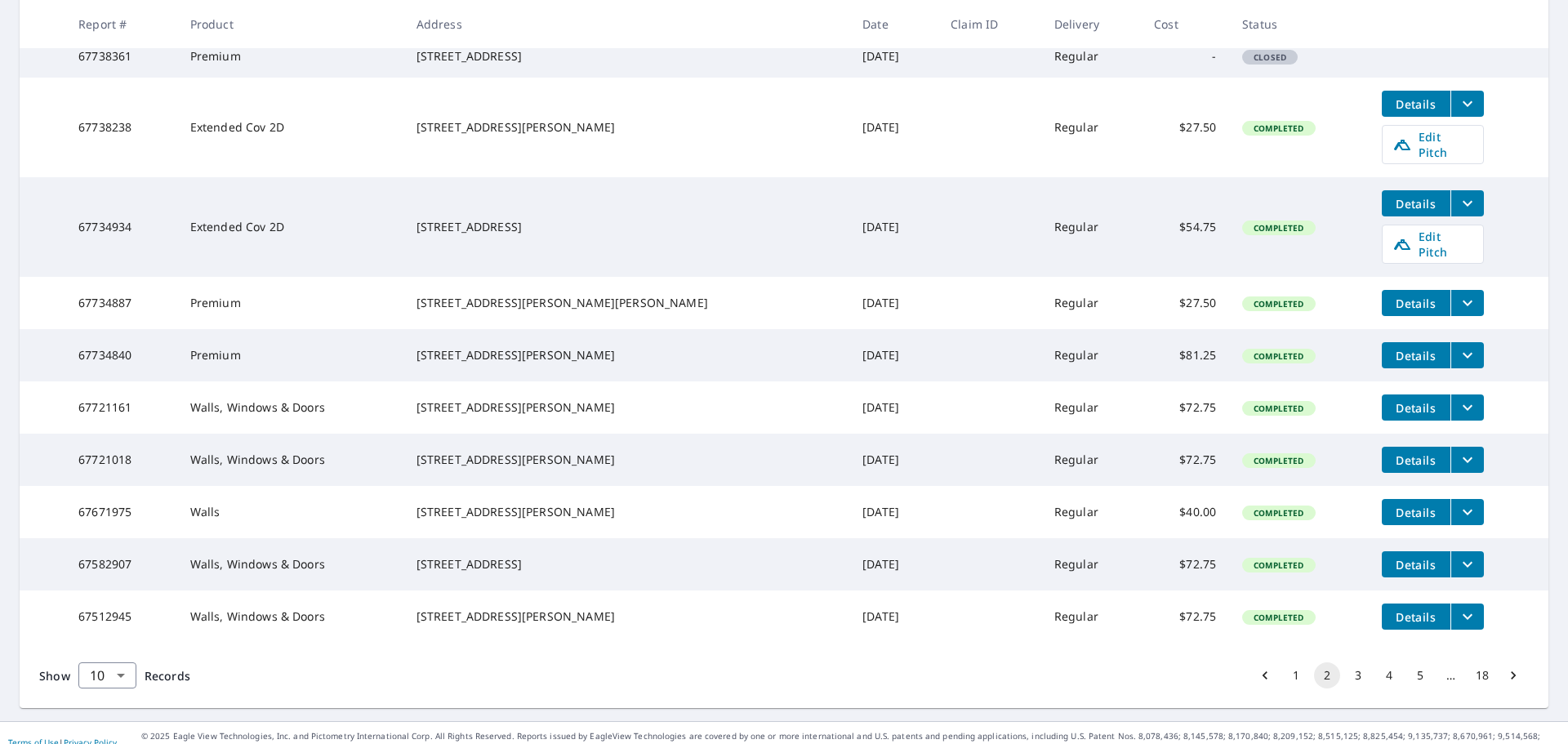
click at [1281, 689] on li "1" at bounding box center [1296, 675] width 31 height 26
click at [1283, 689] on button "1" at bounding box center [1296, 675] width 26 height 26
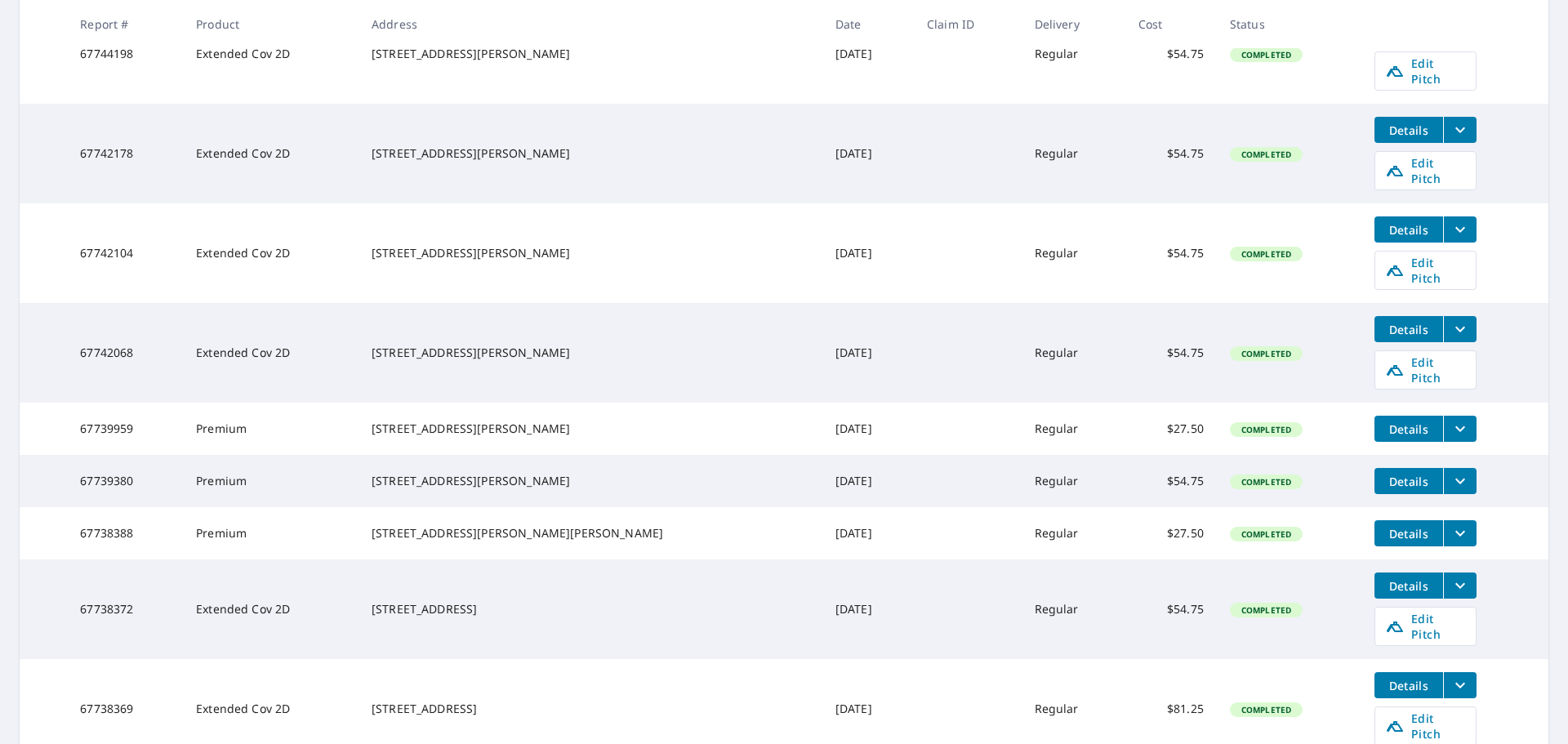
scroll to position [503, 0]
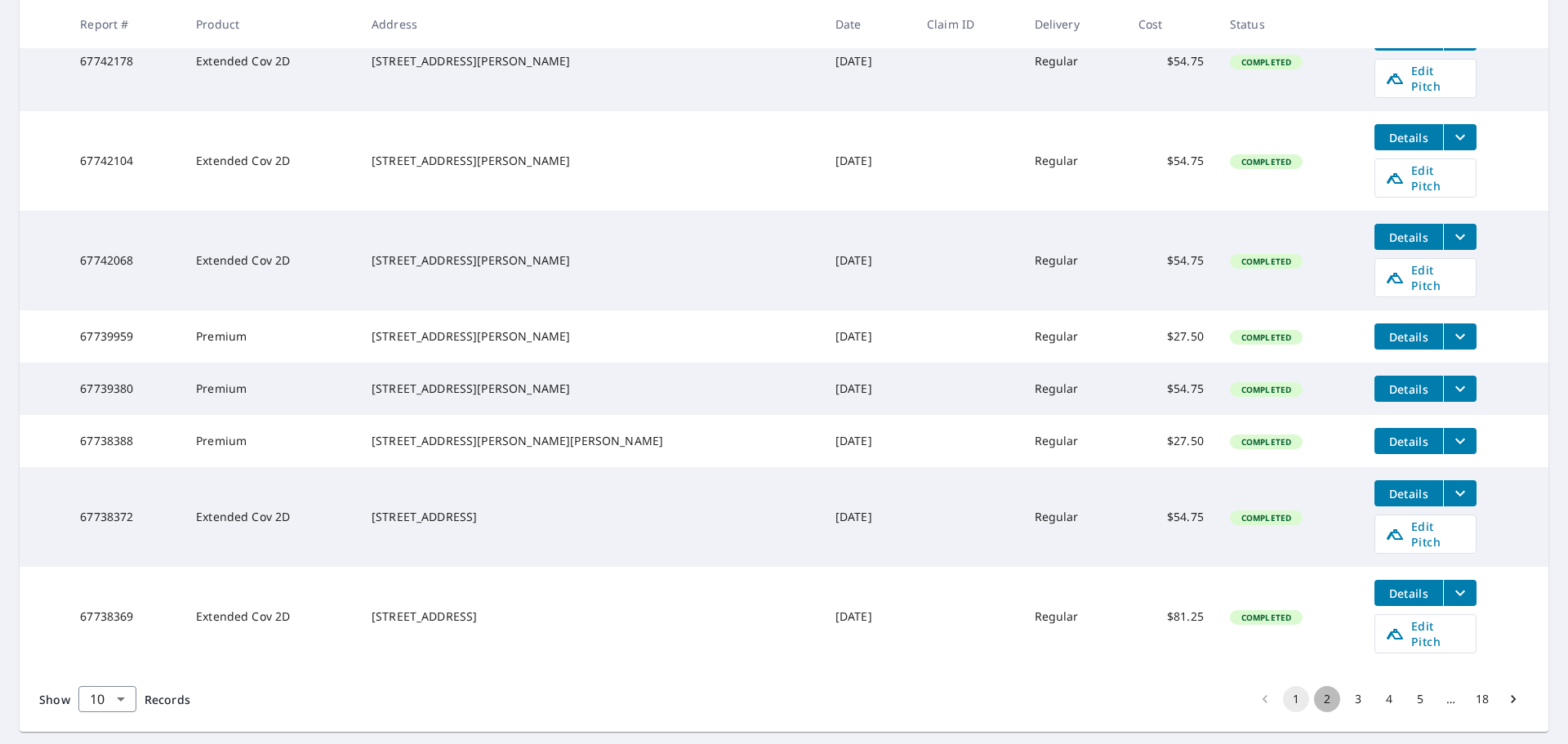
click at [1322, 686] on button "2" at bounding box center [1327, 699] width 26 height 26
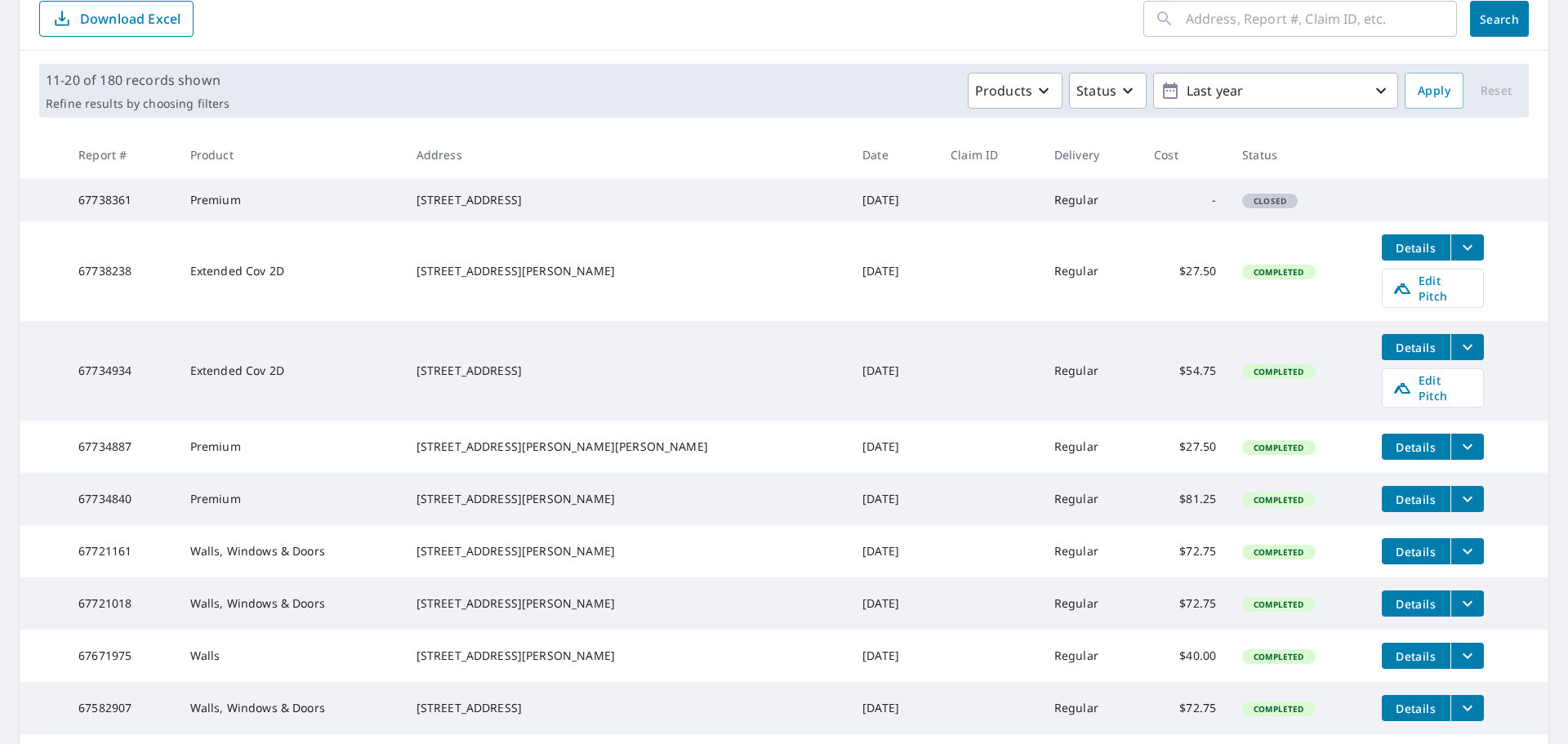
scroll to position [327, 0]
